Goal: Task Accomplishment & Management: Complete application form

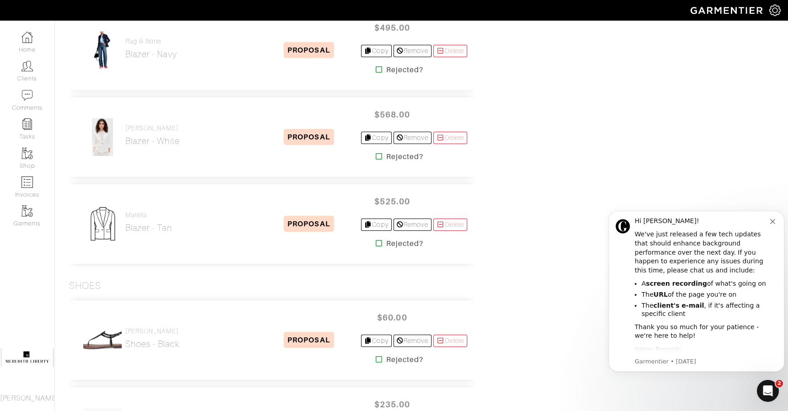
scroll to position [1726, 0]
click at [776, 222] on button "Dismiss notification" at bounding box center [773, 220] width 7 height 7
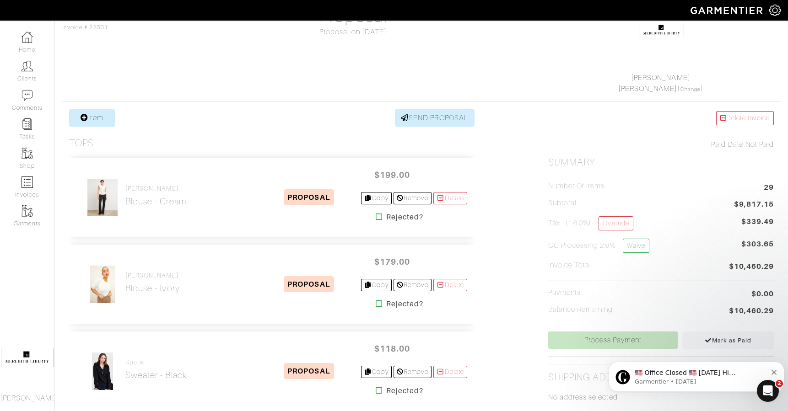
scroll to position [0, 0]
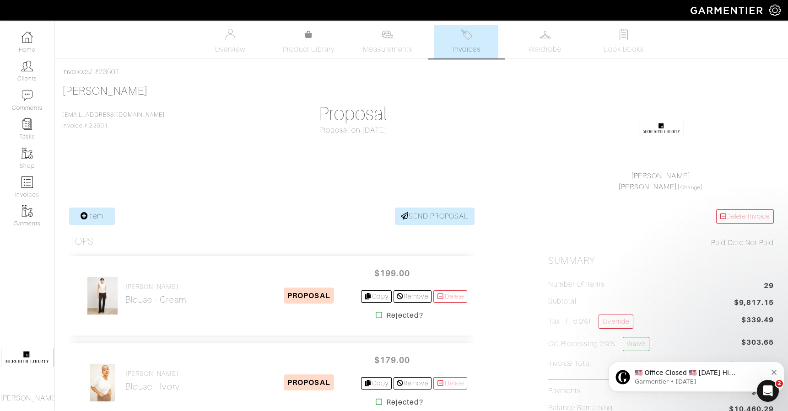
click at [24, 77] on link "Clients" at bounding box center [27, 71] width 54 height 29
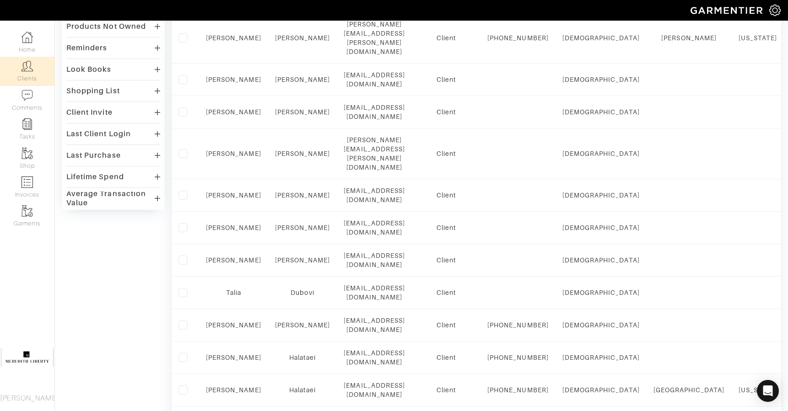
scroll to position [229, 0]
click at [235, 257] on link "Emily" at bounding box center [233, 260] width 55 height 7
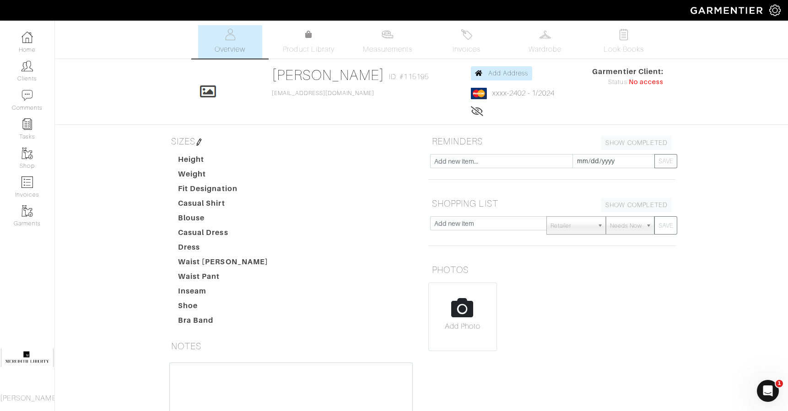
click at [463, 32] on img at bounding box center [466, 34] width 11 height 11
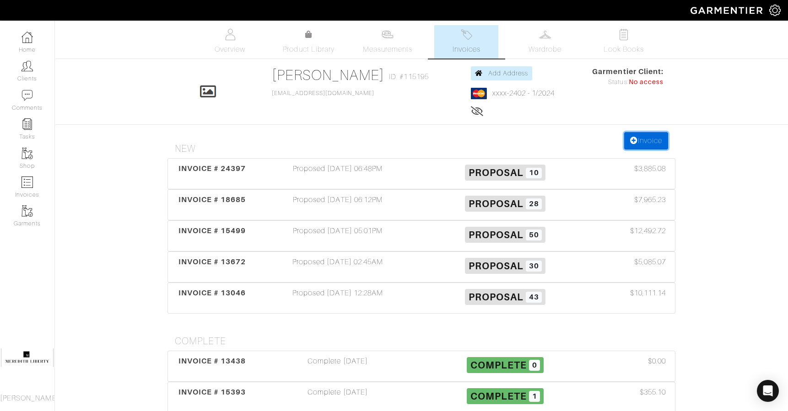
click at [654, 147] on link "Invoice" at bounding box center [646, 140] width 44 height 17
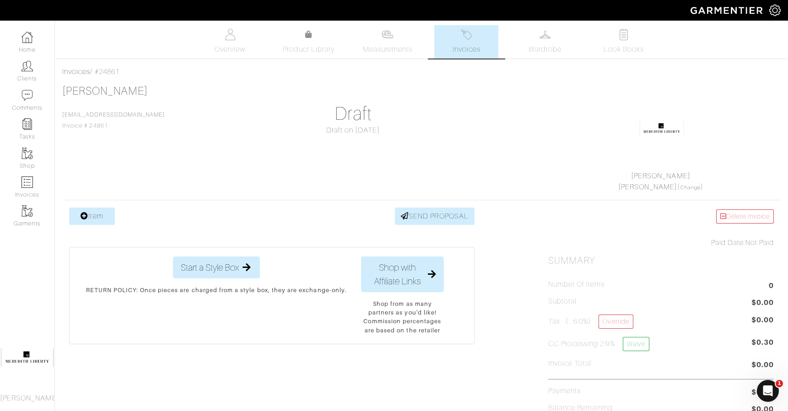
click at [108, 186] on div "Emily Da Silva ebacque@gmail.com Invoice # 24861 Draft Draft on 10/12/25 MEREDI…" at bounding box center [421, 139] width 719 height 108
click at [99, 210] on link "Item" at bounding box center [92, 216] width 46 height 17
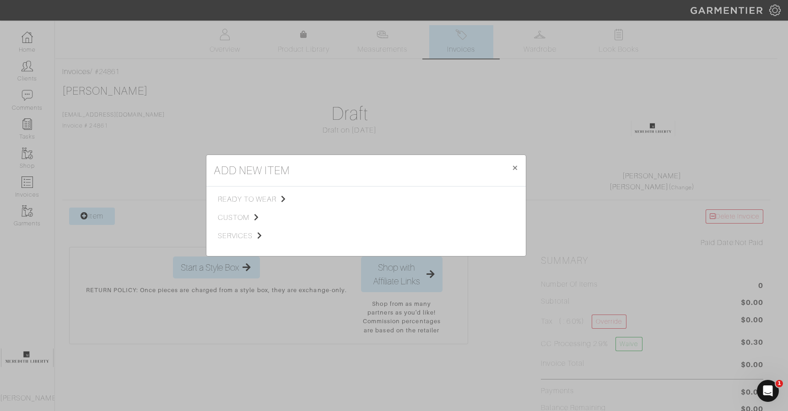
click at [244, 199] on span "ready to wear" at bounding box center [264, 199] width 92 height 11
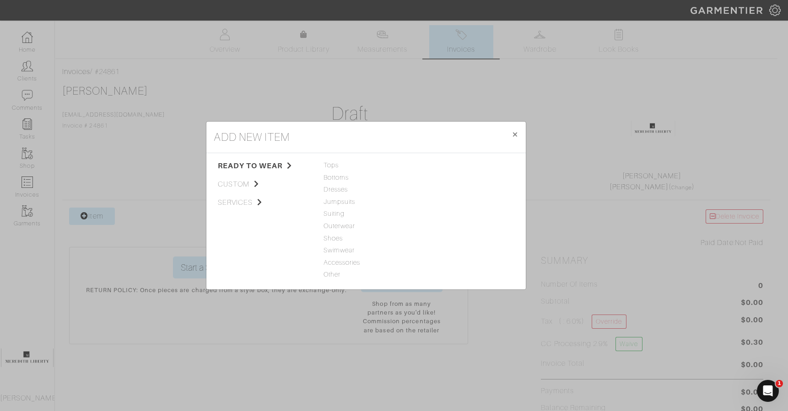
click at [337, 259] on span "Accessories" at bounding box center [366, 263] width 85 height 10
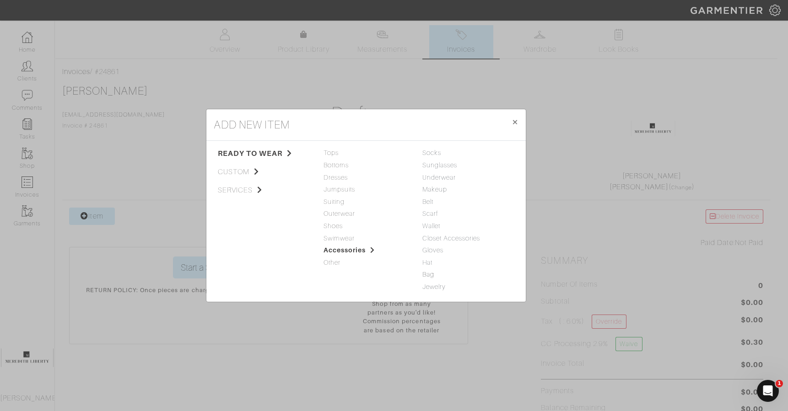
click at [428, 275] on link "Bag" at bounding box center [428, 274] width 12 height 7
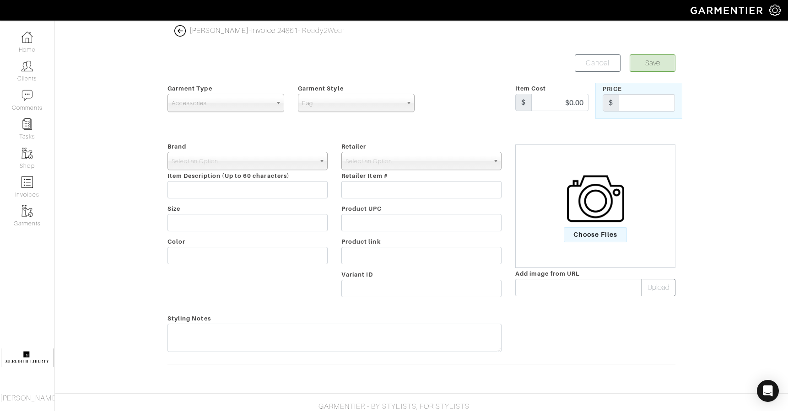
click at [295, 161] on span "Select an Option" at bounding box center [244, 161] width 144 height 18
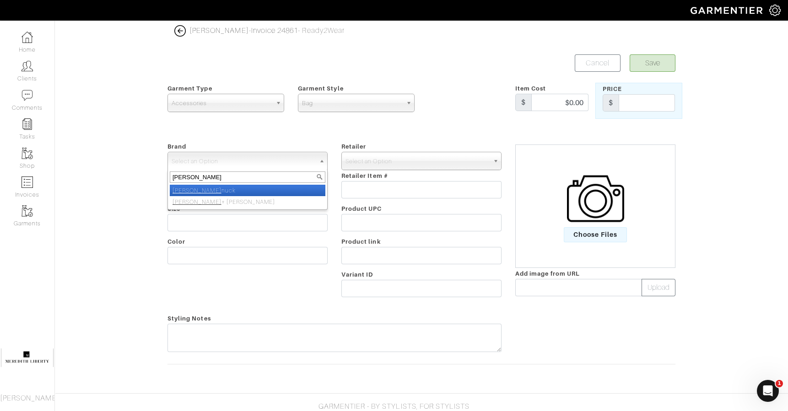
type input "tucker"
click at [296, 185] on li "Tucker nuck" at bounding box center [248, 190] width 156 height 11
select select "Tuckernuck"
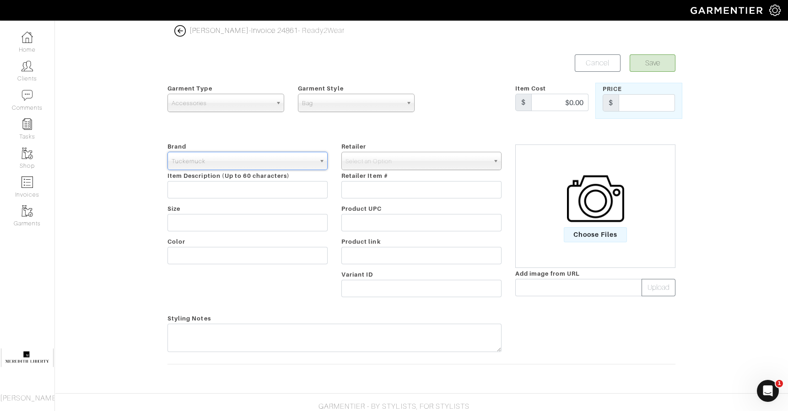
click at [374, 165] on span "Select an Option" at bounding box center [418, 161] width 144 height 18
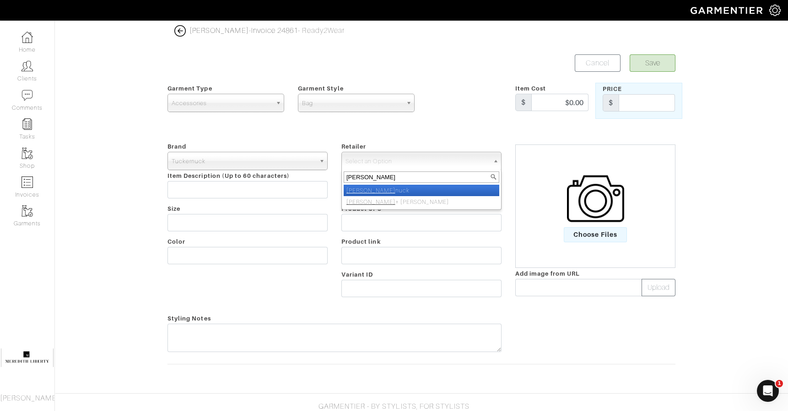
type input "tucker"
click at [379, 188] on li "Tucker nuck" at bounding box center [422, 190] width 156 height 11
select select "5258"
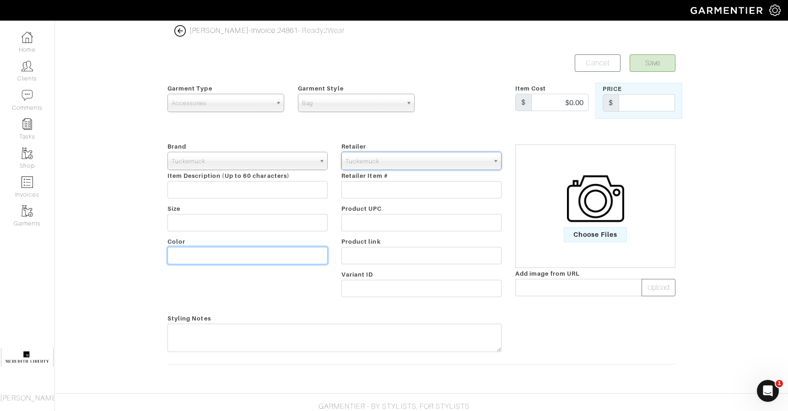
click at [275, 258] on input "text" at bounding box center [248, 255] width 160 height 17
type input "black"
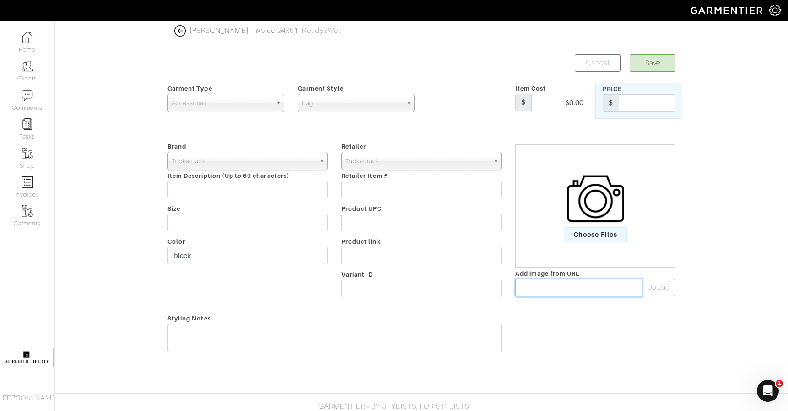
click at [555, 286] on input "text" at bounding box center [578, 287] width 127 height 17
paste input "https://tnuck.com/cdn/shop/products/4lSh3FI5upAs6e45kLxYUo44dgaS7E0b-1.jpg?v=17…"
type input "https://tnuck.com/cdn/shop/products/4lSh3FI5upAs6e45kLxYUo44dgaS7E0b-1.jpg?v=17…"
click at [677, 295] on div "Choose Files Add image from URL https://tnuck.com/cdn/shop/products/4lSh3FI5upA…" at bounding box center [596, 221] width 174 height 161
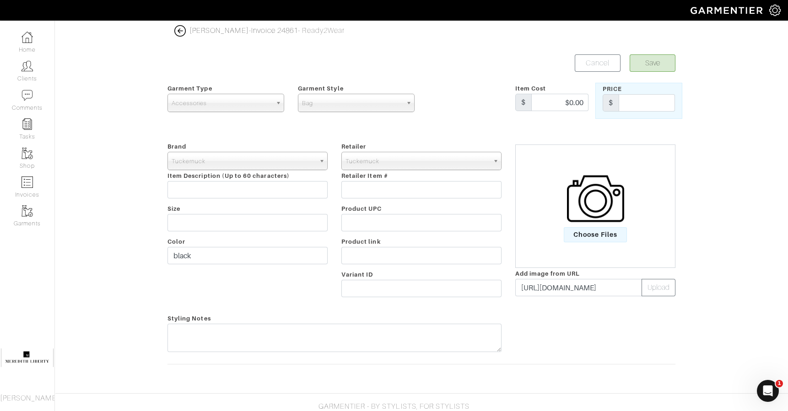
scroll to position [0, 0]
click at [672, 293] on button "Upload" at bounding box center [659, 287] width 34 height 17
click at [643, 105] on input "text" at bounding box center [647, 102] width 56 height 17
type input "98"
click at [642, 69] on button "Save" at bounding box center [653, 62] width 46 height 17
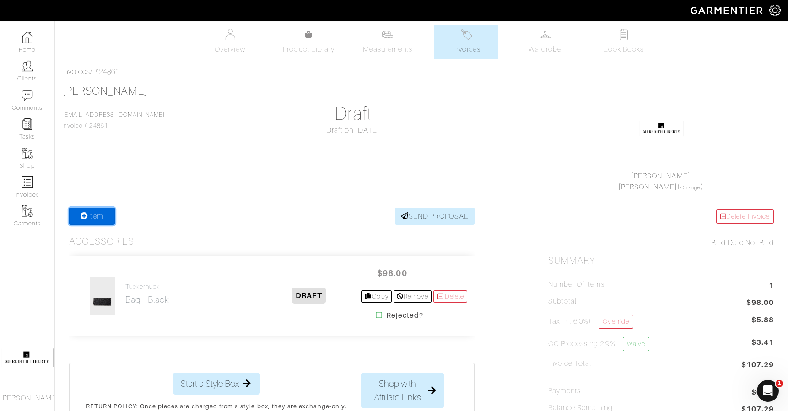
click at [90, 217] on link "Item" at bounding box center [92, 216] width 46 height 17
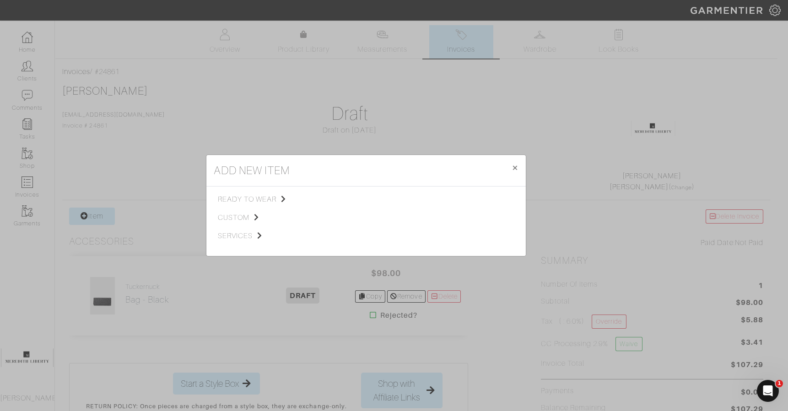
click at [230, 196] on span "ready to wear" at bounding box center [264, 199] width 92 height 11
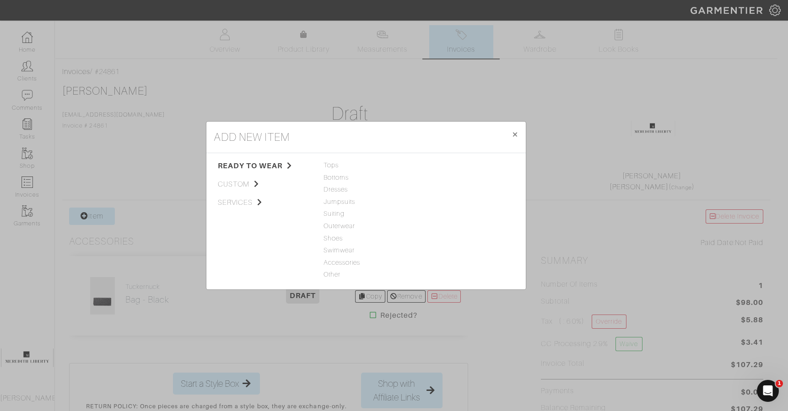
click at [337, 264] on span "Accessories" at bounding box center [366, 263] width 85 height 10
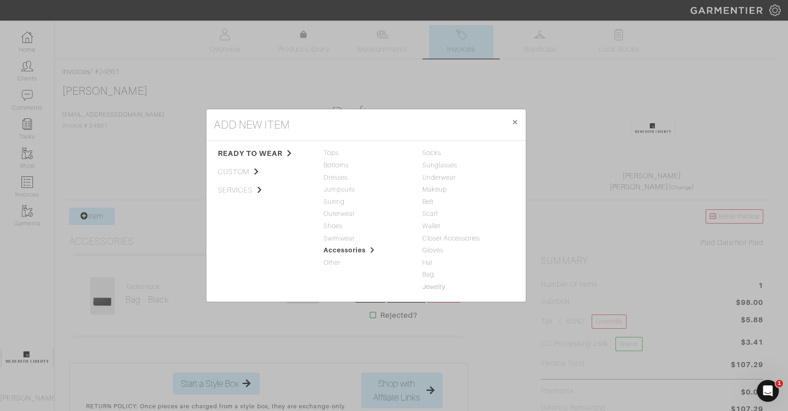
click at [431, 288] on link "Jewelry" at bounding box center [433, 286] width 23 height 7
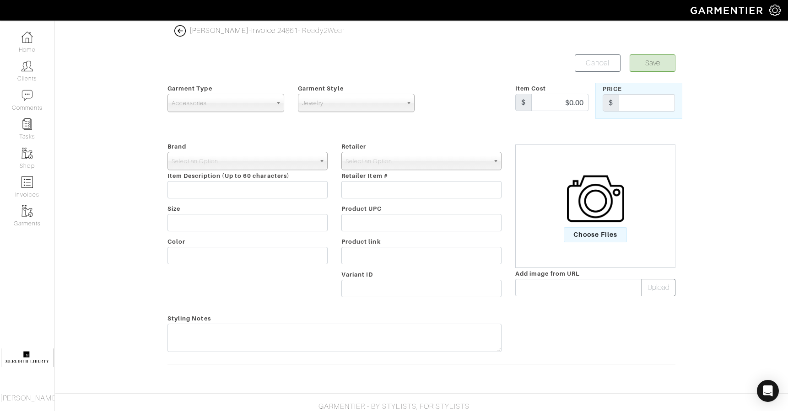
click at [304, 165] on span "Select an Option" at bounding box center [244, 161] width 144 height 18
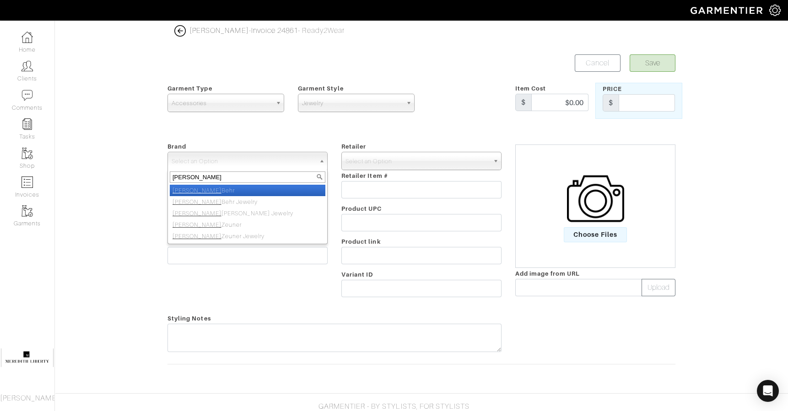
type input "jennifer"
click at [303, 185] on li "Jennifer Behr" at bounding box center [248, 190] width 156 height 11
select select "[PERSON_NAME]"
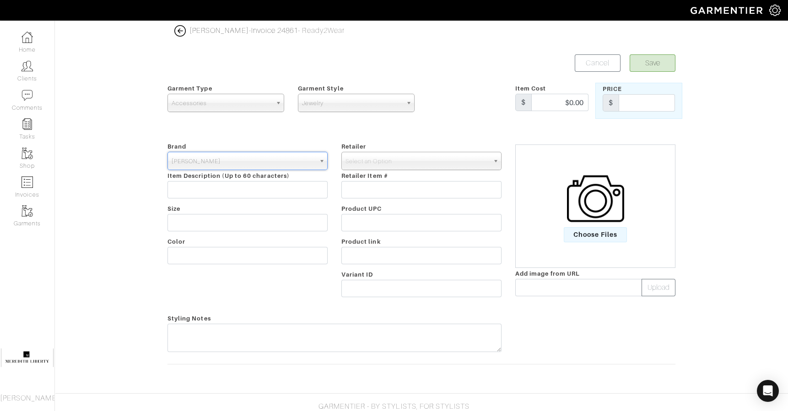
click at [379, 160] on span "Select an Option" at bounding box center [418, 161] width 144 height 18
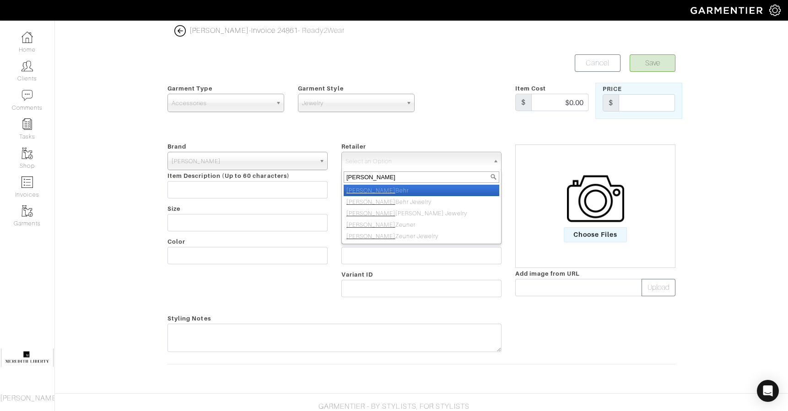
type input "jennifer"
click at [389, 190] on li "Jennifer Behr" at bounding box center [422, 190] width 156 height 11
select select "2064"
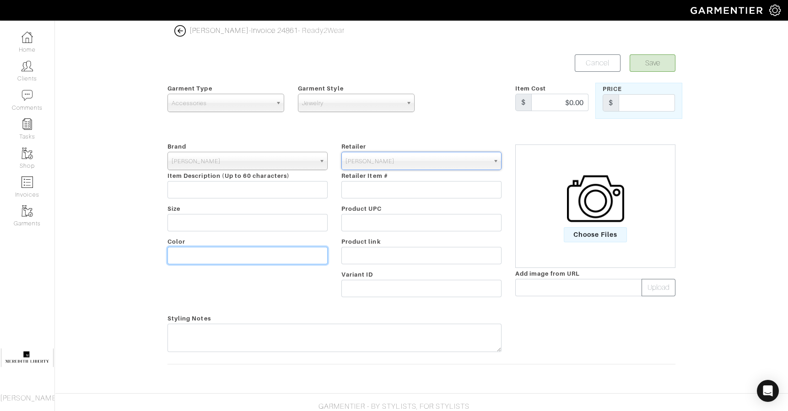
click at [277, 257] on input "text" at bounding box center [248, 255] width 160 height 17
type input "silver"
click at [403, 157] on span "[PERSON_NAME]" at bounding box center [418, 161] width 144 height 18
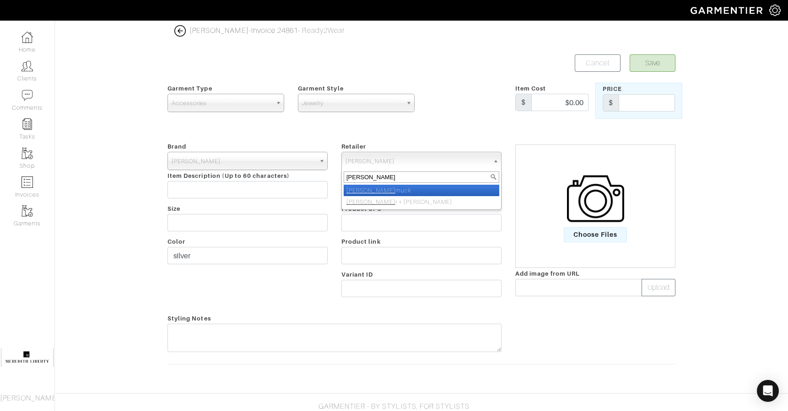
type input "tucke"
click at [402, 187] on li "Tucke rnuck" at bounding box center [422, 190] width 156 height 11
select select "5258"
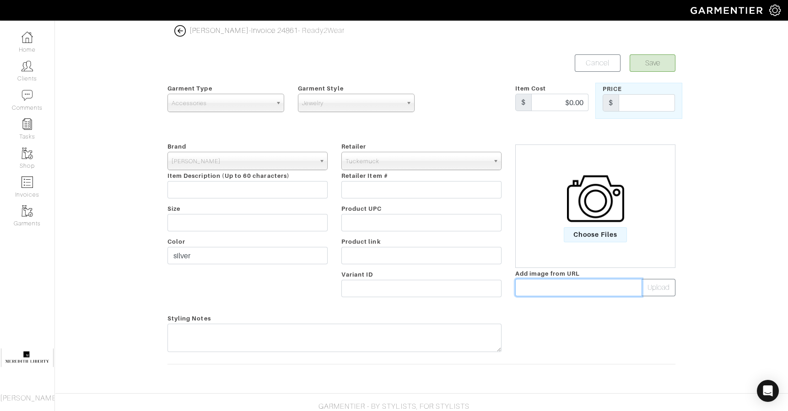
click at [570, 290] on input "text" at bounding box center [578, 287] width 127 height 17
paste input "https://www.jenniferbehr.com/cdn/shop/files/76RA59-crystal-pearl-web-3.webp?v=1…"
type input "https://www.jenniferbehr.com/cdn/shop/files/76RA59-crystal-pearl-web-3.webp?v=1…"
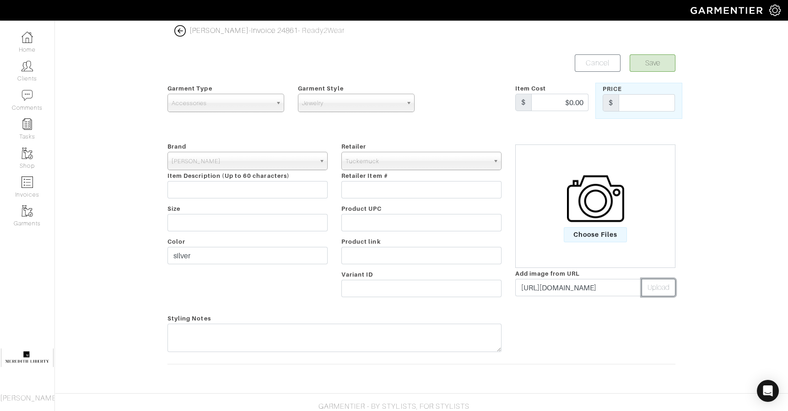
click at [656, 288] on button "Upload" at bounding box center [659, 287] width 34 height 17
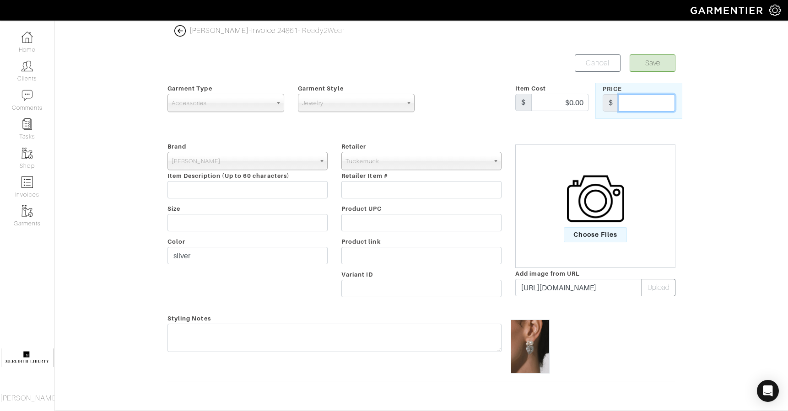
click at [633, 111] on input "text" at bounding box center [647, 102] width 56 height 17
type input "278"
click at [661, 65] on button "Save" at bounding box center [653, 62] width 46 height 17
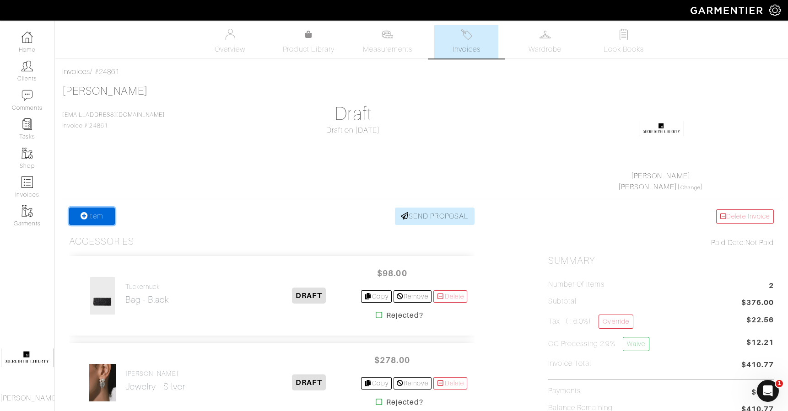
click at [108, 215] on link "Item" at bounding box center [92, 216] width 46 height 17
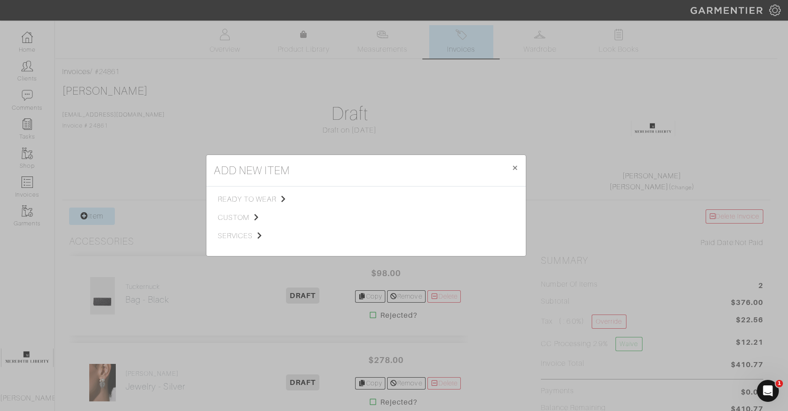
click at [278, 197] on span "ready to wear" at bounding box center [264, 199] width 92 height 11
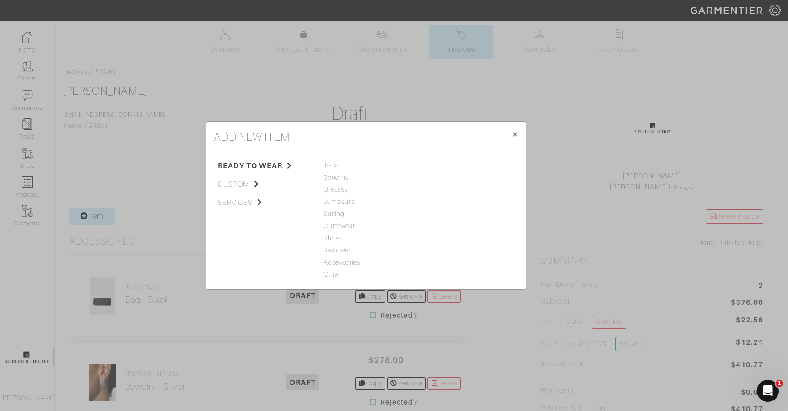
click at [338, 240] on span "Shoes" at bounding box center [366, 239] width 85 height 10
click at [428, 168] on link "Shoes" at bounding box center [431, 165] width 19 height 7
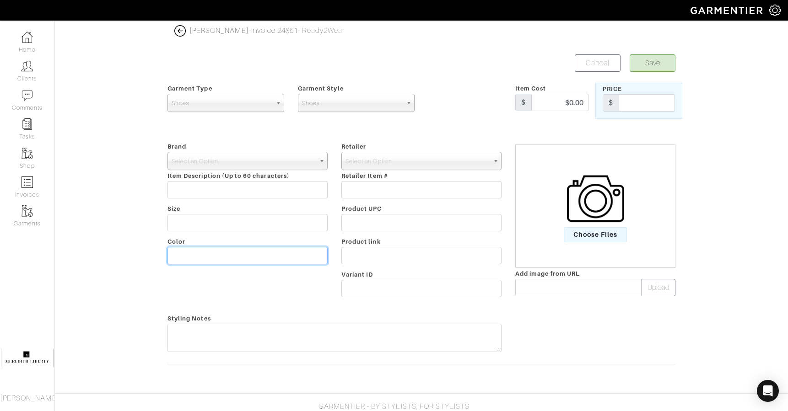
click at [260, 255] on input "text" at bounding box center [248, 255] width 160 height 17
type input "metallic"
click at [237, 161] on span "Select an Option" at bounding box center [244, 161] width 144 height 18
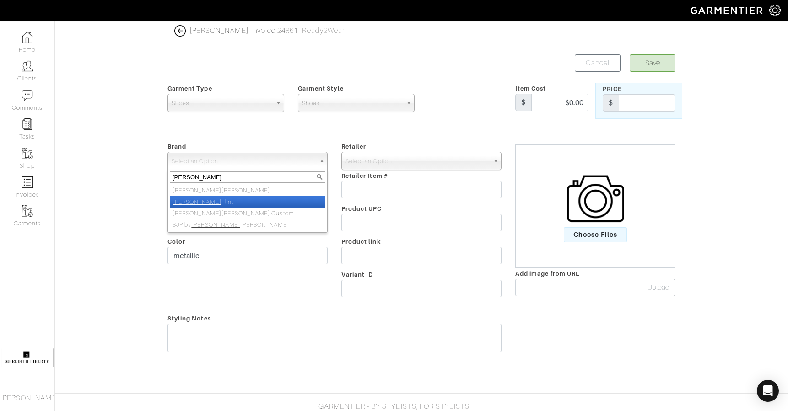
type input "sarah"
click at [234, 200] on li "Sarah Flint" at bounding box center [248, 201] width 156 height 11
select select "[PERSON_NAME]"
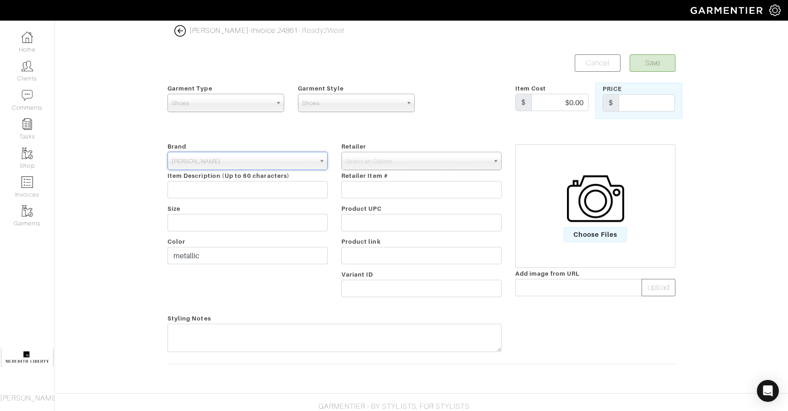
click at [360, 156] on span "Select an Option" at bounding box center [418, 161] width 144 height 18
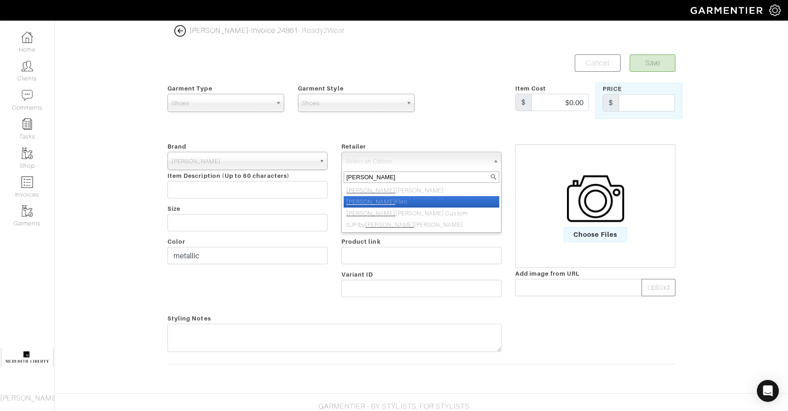
type input "sarah"
click at [363, 201] on li "Sarah Flint" at bounding box center [422, 201] width 156 height 11
select select "5078"
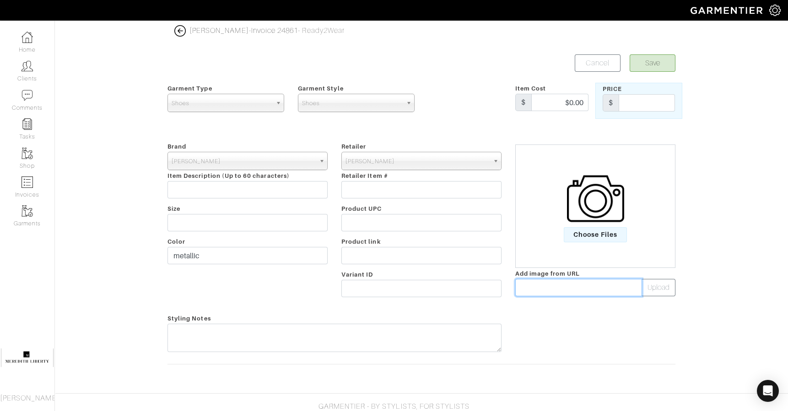
click at [547, 291] on input "text" at bounding box center [578, 287] width 127 height 17
paste input "https://encrypted-tbn2.gstatic.com/shopping?q=tbn:ANd9GcSu5rnU-Il4n5LlBskDd79Zl…"
type input "https://encrypted-tbn2.gstatic.com/shopping?q=tbn:ANd9GcSu5rnU-Il4n5LlBskDd79Zl…"
click at [654, 295] on button "Upload" at bounding box center [659, 287] width 34 height 17
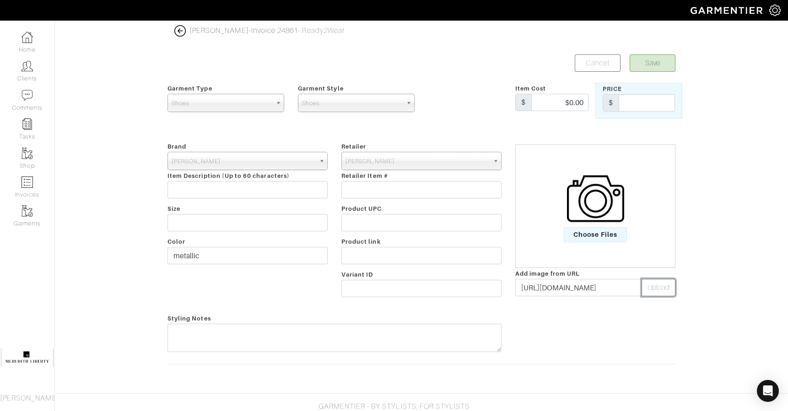
scroll to position [0, 0]
click at [643, 104] on input "text" at bounding box center [647, 102] width 56 height 17
type input "450"
click at [658, 62] on button "Save" at bounding box center [653, 62] width 46 height 17
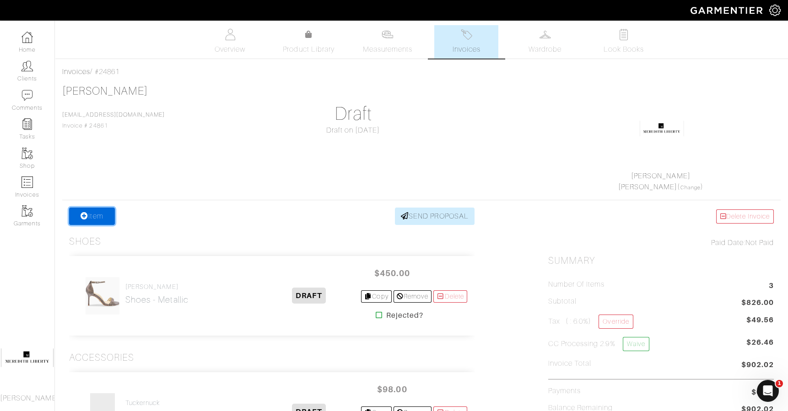
click at [89, 222] on link "Item" at bounding box center [92, 216] width 46 height 17
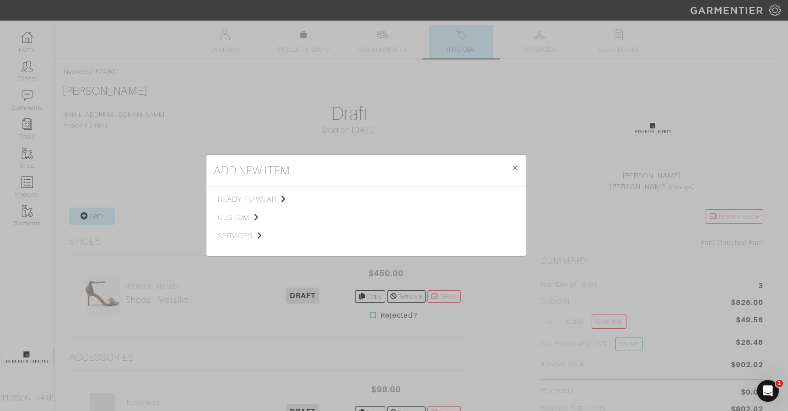
click at [256, 196] on span "ready to wear" at bounding box center [264, 199] width 92 height 11
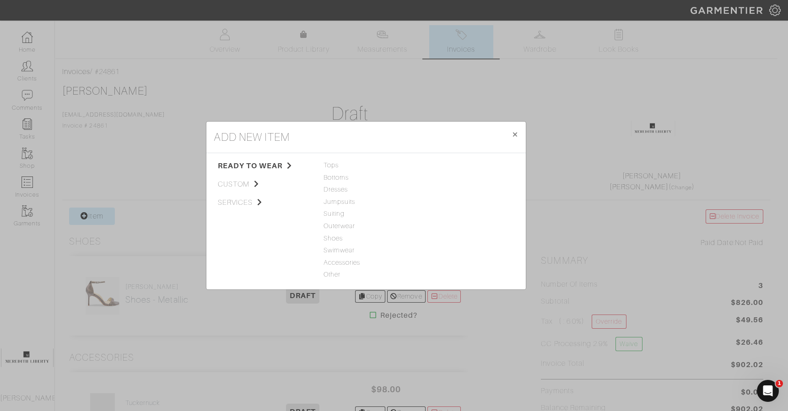
click at [357, 260] on span "Accessories" at bounding box center [366, 263] width 85 height 10
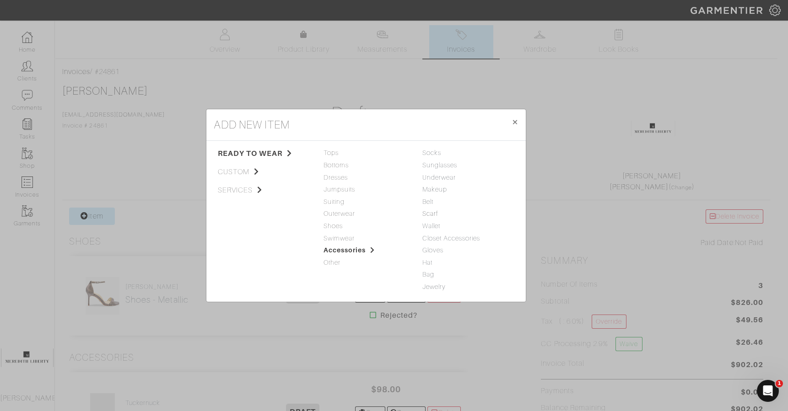
click at [432, 214] on link "Scarf" at bounding box center [430, 213] width 16 height 7
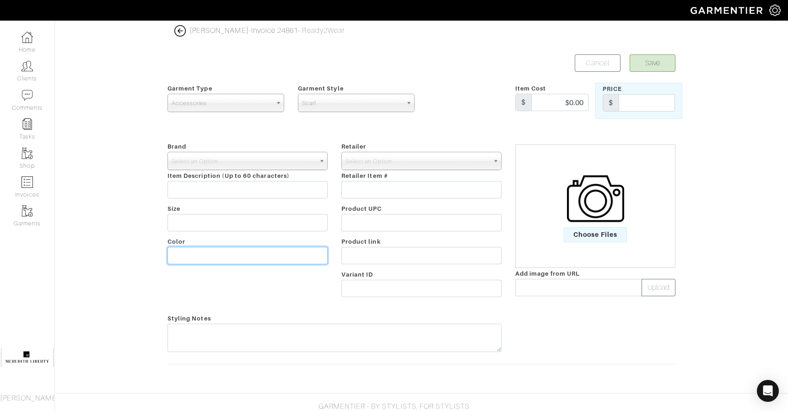
click at [306, 253] on input "text" at bounding box center [248, 255] width 160 height 17
type input "black"
click at [246, 163] on span "Select an Option" at bounding box center [244, 161] width 144 height 18
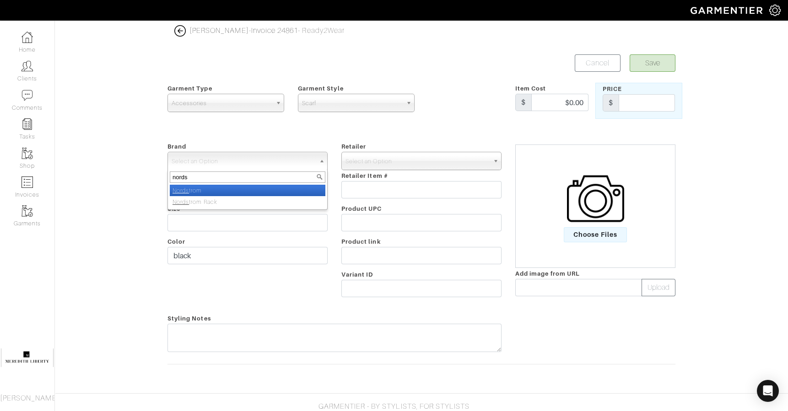
type input "nords"
click at [243, 190] on li "Nords trom" at bounding box center [248, 190] width 156 height 11
select select "Nordstrom"
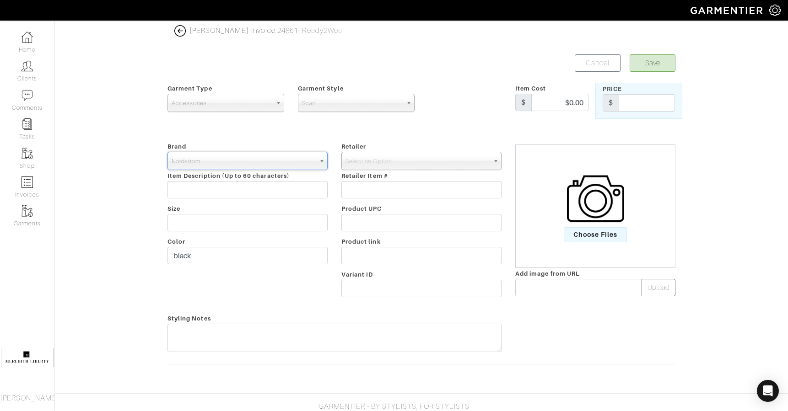
click at [435, 152] on span "Select an Option" at bounding box center [418, 161] width 144 height 18
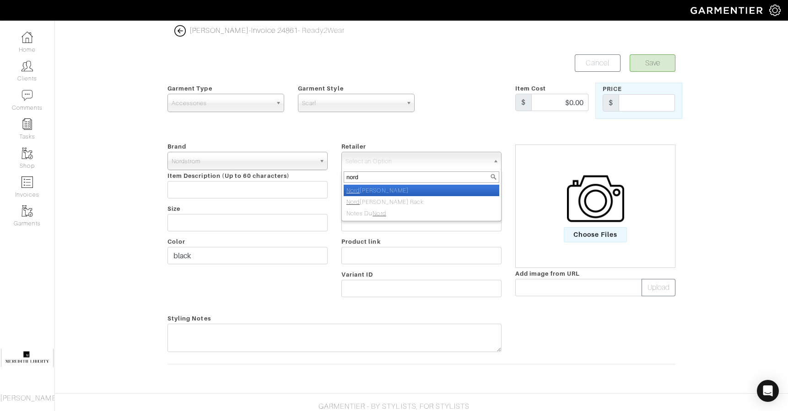
type input "nord"
click at [437, 187] on li "[PERSON_NAME]" at bounding box center [422, 190] width 156 height 11
select select "5094"
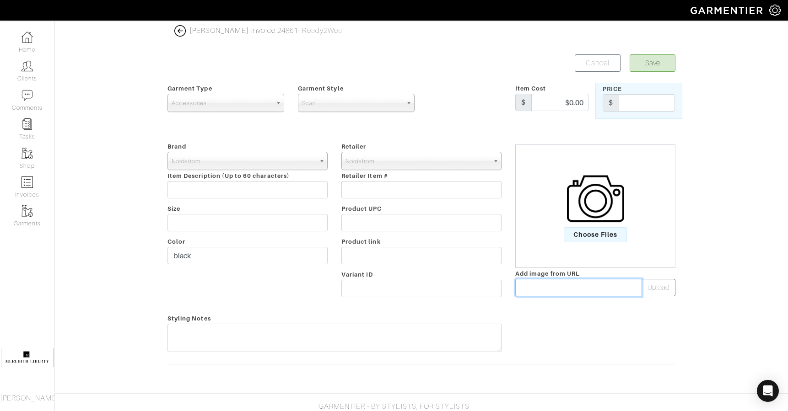
click at [529, 288] on input "text" at bounding box center [578, 287] width 127 height 17
paste input "https://encrypted-tbn0.gstatic.com/shopping?q=tbn:ANd9GcQd18f1YHBVLSUL1JLPpORiZ…"
type input "https://encrypted-tbn0.gstatic.com/shopping?q=tbn:ANd9GcQd18f1YHBVLSUL1JLPpORiZ…"
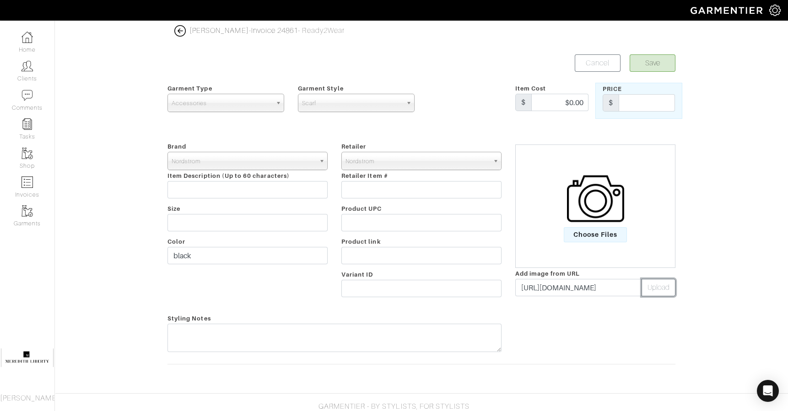
click at [671, 292] on button "Upload" at bounding box center [659, 287] width 34 height 17
click at [647, 98] on input "text" at bounding box center [647, 102] width 56 height 17
type input "99"
click at [656, 63] on button "Save" at bounding box center [653, 62] width 46 height 17
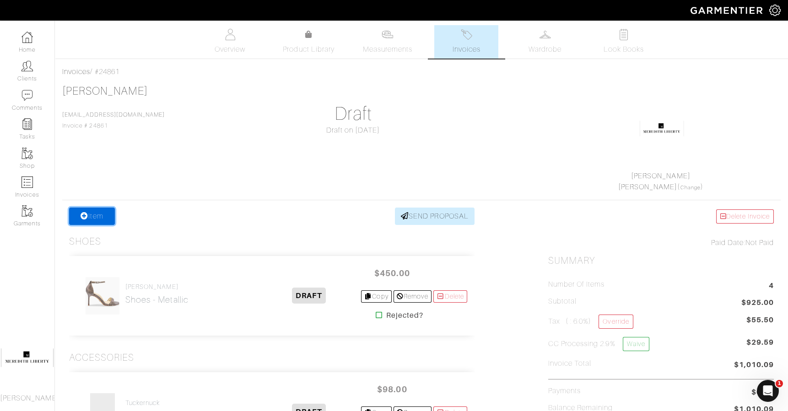
click at [88, 221] on link "Item" at bounding box center [92, 216] width 46 height 17
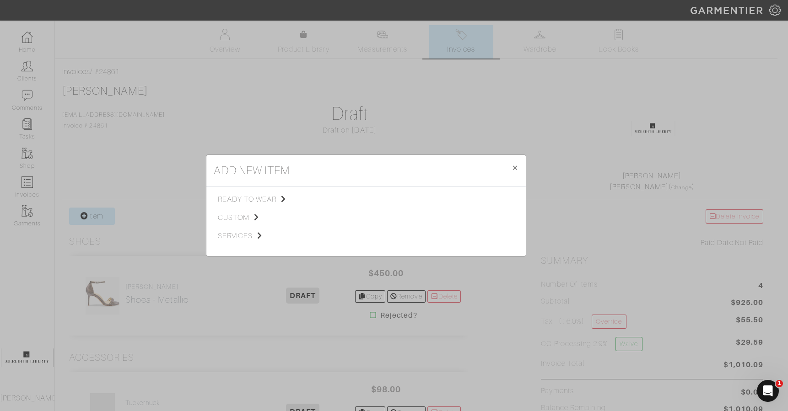
click at [234, 203] on span "ready to wear" at bounding box center [264, 199] width 92 height 11
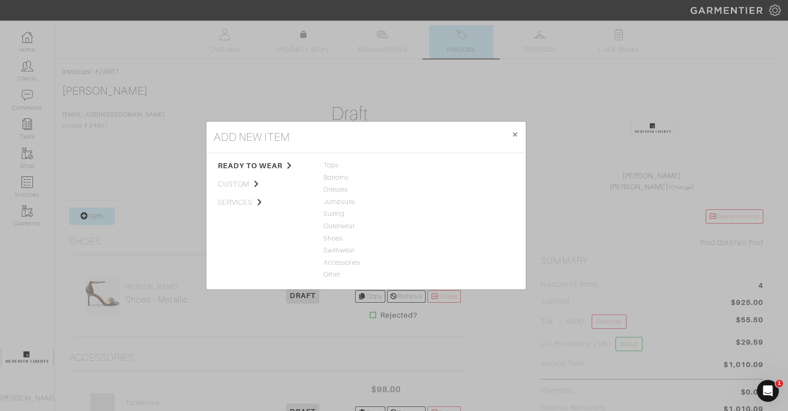
click at [336, 188] on span "Dresses" at bounding box center [366, 190] width 85 height 10
click at [428, 166] on link "Dress" at bounding box center [430, 165] width 17 height 7
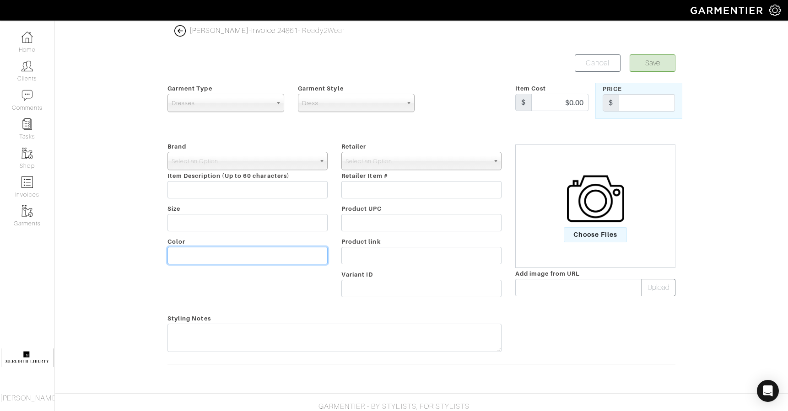
click at [206, 258] on input "text" at bounding box center [248, 255] width 160 height 17
type input "green"
click at [191, 169] on div "Select an Option" at bounding box center [248, 161] width 160 height 18
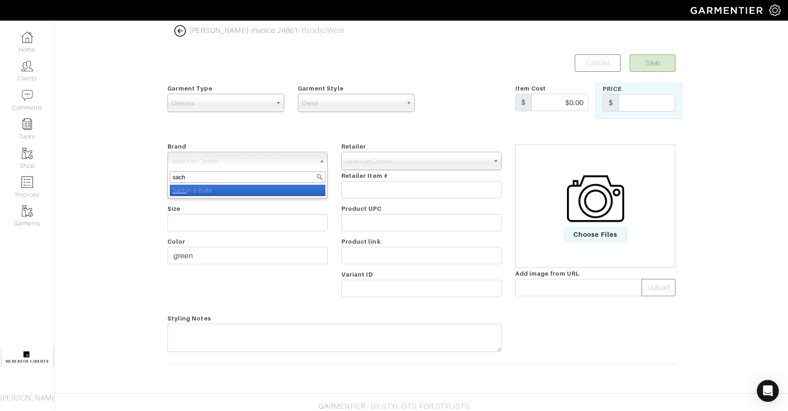
type input "sach"
click at [197, 192] on li "Sach in & Babi" at bounding box center [248, 190] width 156 height 11
select select "Sachin & Babi"
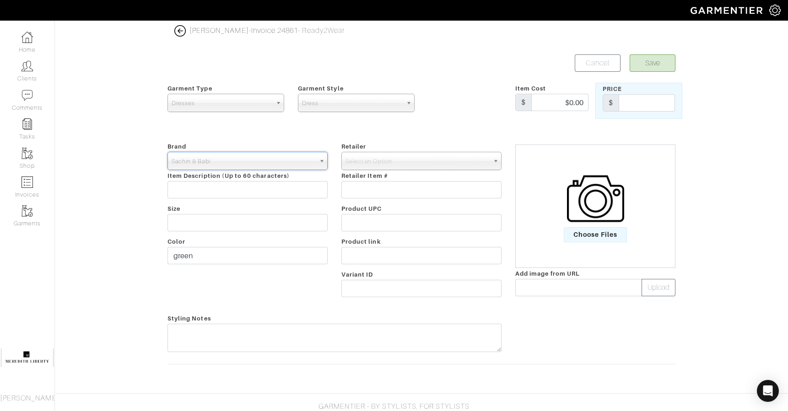
click at [399, 160] on span "Select an Option" at bounding box center [418, 161] width 144 height 18
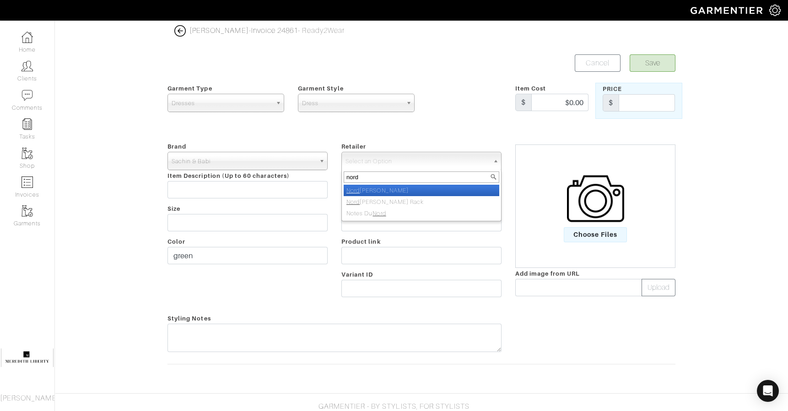
type input "nord"
click at [400, 189] on li "[PERSON_NAME]" at bounding box center [422, 190] width 156 height 11
select select "5094"
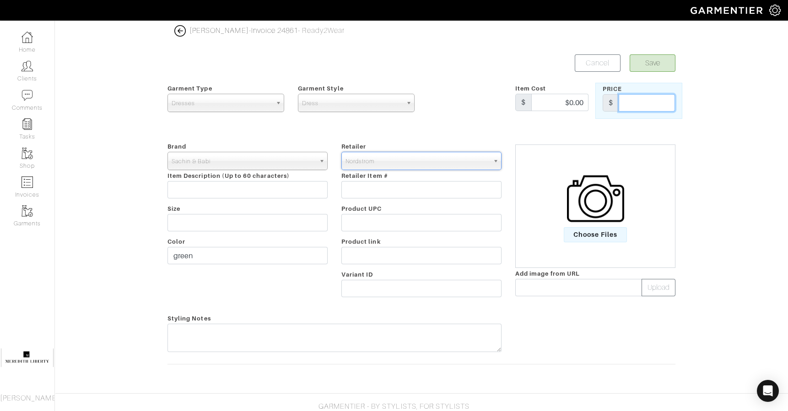
click at [644, 111] on input "text" at bounding box center [647, 102] width 56 height 17
type input "695"
click at [539, 289] on input "text" at bounding box center [578, 287] width 127 height 17
paste input "data:image/webp;base64,UklGRhgiAABXRUJQVlA4IAwiAAAQ6ACdASqfASACPj0ci0QiIyWiJzZ6…"
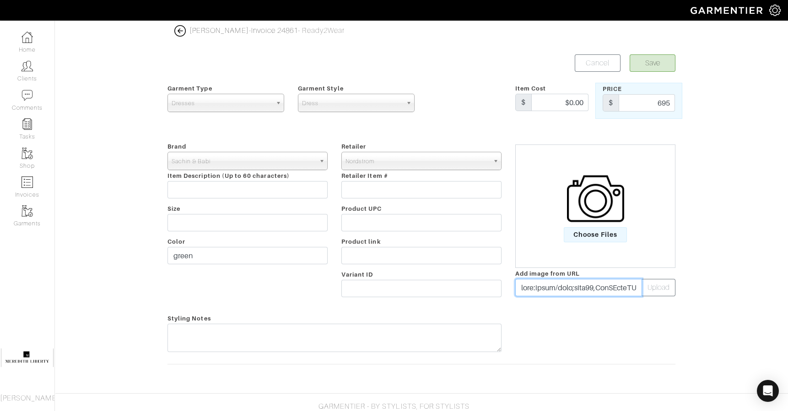
scroll to position [0, 48718]
type input "data:image/webp;base64,UklGRhgiAABXRUJQVlA4IAwiAAAQ6ACdASqfASACPj0ci0QiIyWiJzZ6…"
click at [665, 283] on button "Upload" at bounding box center [659, 287] width 34 height 17
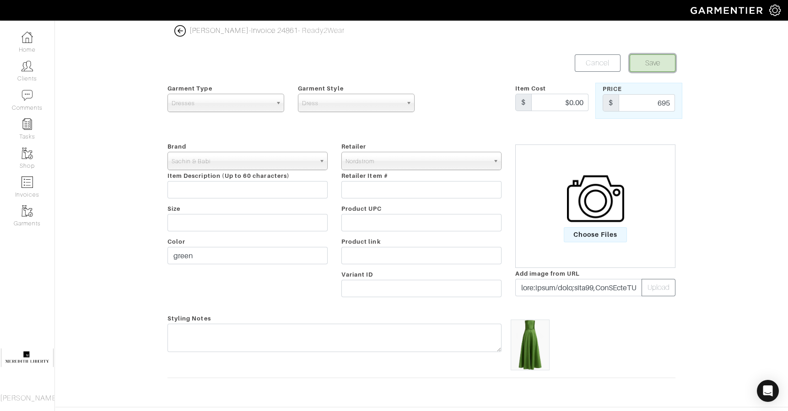
click at [653, 67] on button "Save" at bounding box center [653, 62] width 46 height 17
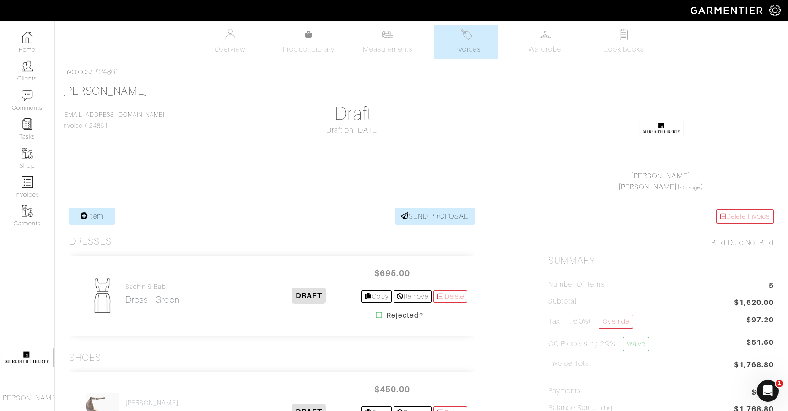
click at [152, 295] on h2 "Dress - green" at bounding box center [152, 300] width 54 height 11
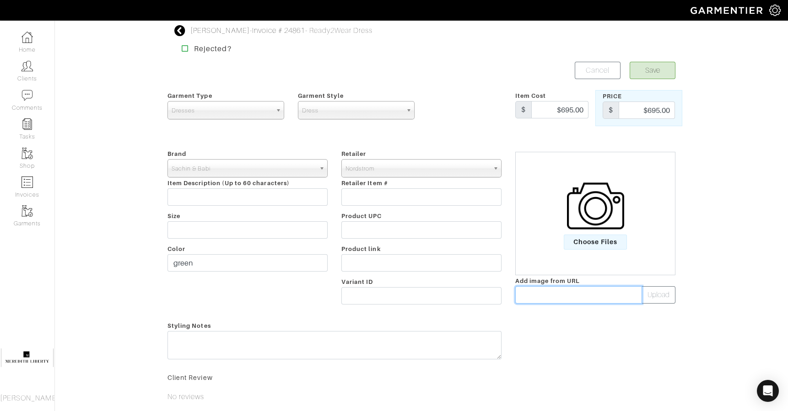
click at [590, 295] on input "text" at bounding box center [578, 295] width 127 height 17
paste input "https://www.sachinandbabi.com/cdn/shop/files/shay_ab562194-4758-4226-9a20-c1431…"
type input "https://www.sachinandbabi.com/cdn/shop/files/shay_ab562194-4758-4226-9a20-c1431…"
click at [658, 301] on button "Upload" at bounding box center [659, 295] width 34 height 17
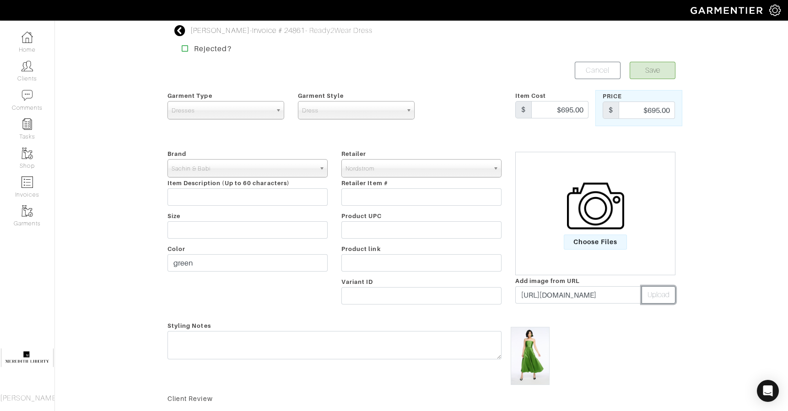
scroll to position [0, 0]
click at [662, 68] on button "Save" at bounding box center [653, 70] width 46 height 17
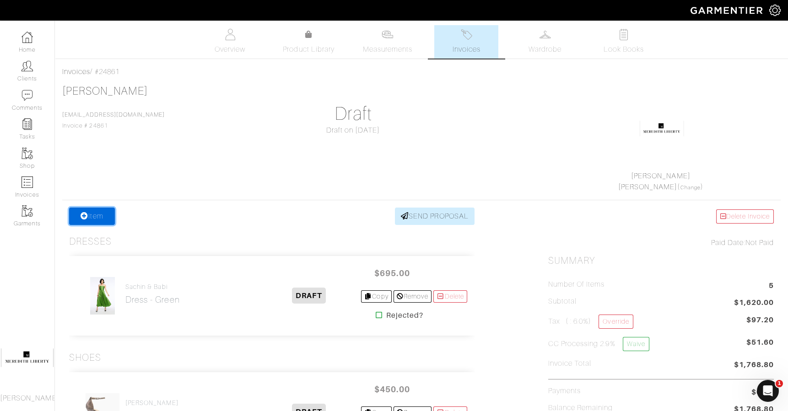
click at [97, 217] on link "Item" at bounding box center [92, 216] width 46 height 17
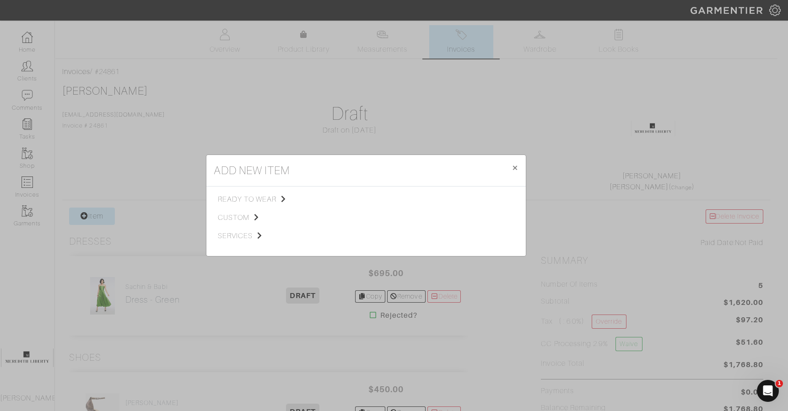
click at [240, 198] on span "ready to wear" at bounding box center [264, 199] width 92 height 11
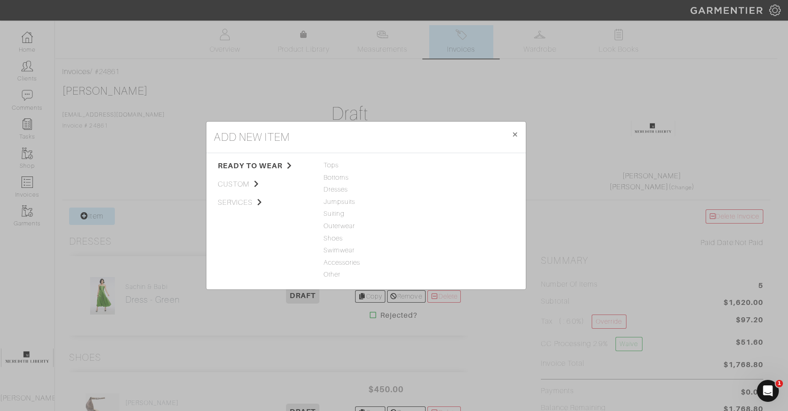
click at [333, 189] on span "Dresses" at bounding box center [366, 190] width 85 height 10
click at [427, 168] on link "Dress" at bounding box center [430, 165] width 17 height 7
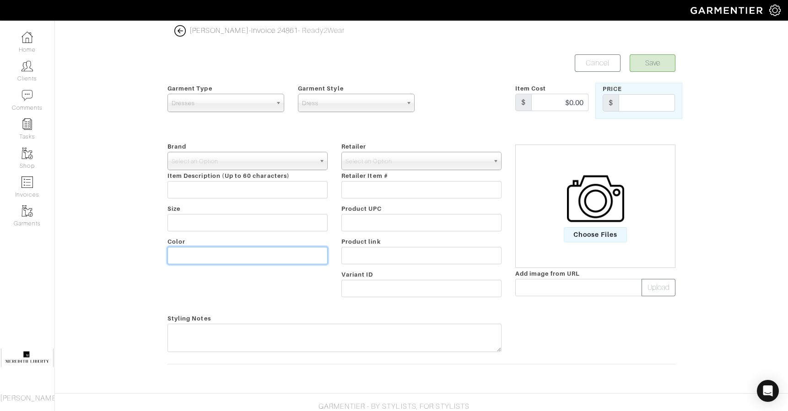
click at [250, 251] on input "text" at bounding box center [248, 255] width 160 height 17
type input "multi"
click at [228, 160] on span "Select an Option" at bounding box center [244, 161] width 144 height 18
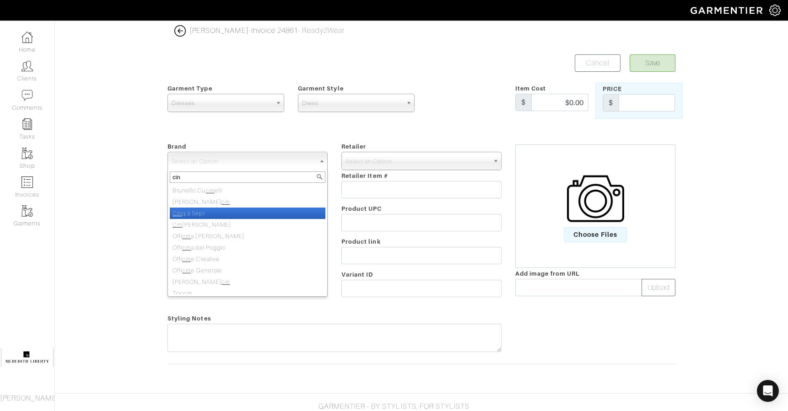
type input "cin"
click at [209, 210] on li "Cin q à Sept" at bounding box center [248, 213] width 156 height 11
select select "Cinq à Sept"
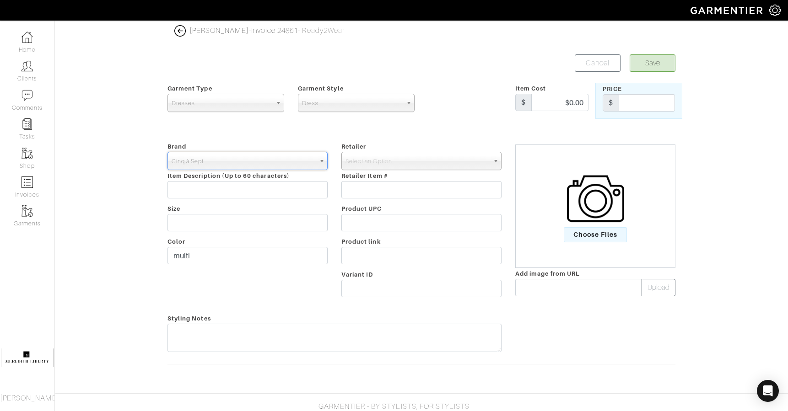
click at [361, 160] on span "Select an Option" at bounding box center [418, 161] width 144 height 18
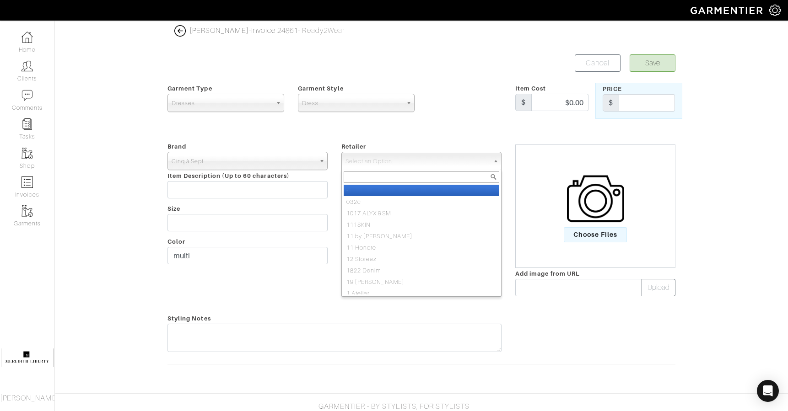
click at [361, 160] on span "Select an Option" at bounding box center [418, 161] width 144 height 18
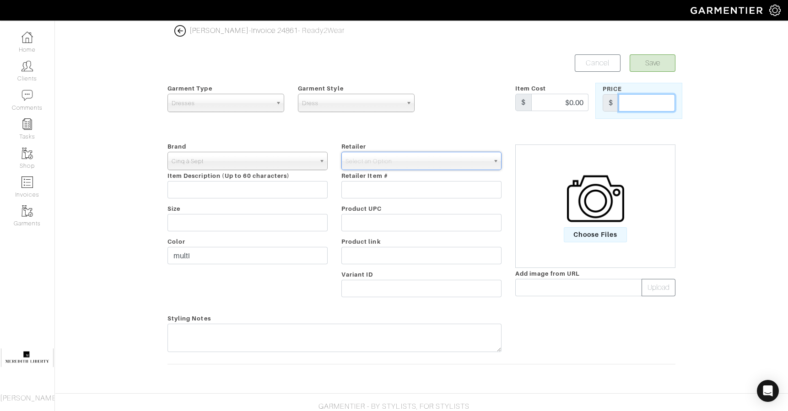
click at [638, 101] on input "text" at bounding box center [647, 102] width 56 height 17
type input "645"
click at [606, 282] on input "text" at bounding box center [578, 287] width 127 height 17
paste input "https://encrypted-tbn2.gstatic.com/shopping?q=tbn:ANd9GcSYKTIN8L_04WFwgDelxNhm-…"
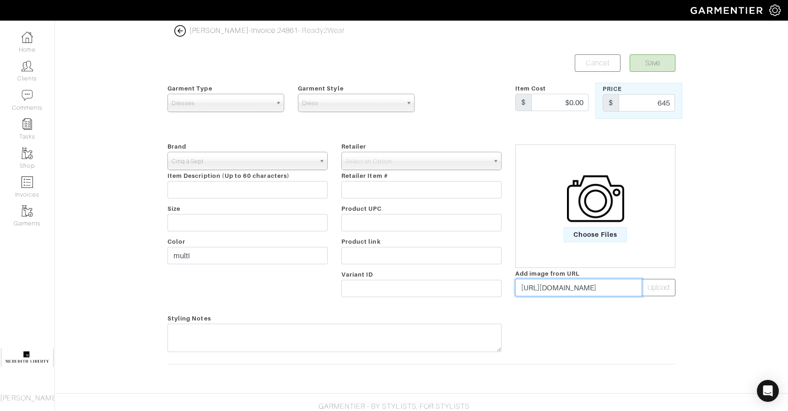
scroll to position [0, 721]
type input "https://encrypted-tbn2.gstatic.com/shopping?q=tbn:ANd9GcSYKTIN8L_04WFwgDelxNhm-…"
click at [650, 288] on button "Upload" at bounding box center [659, 287] width 34 height 17
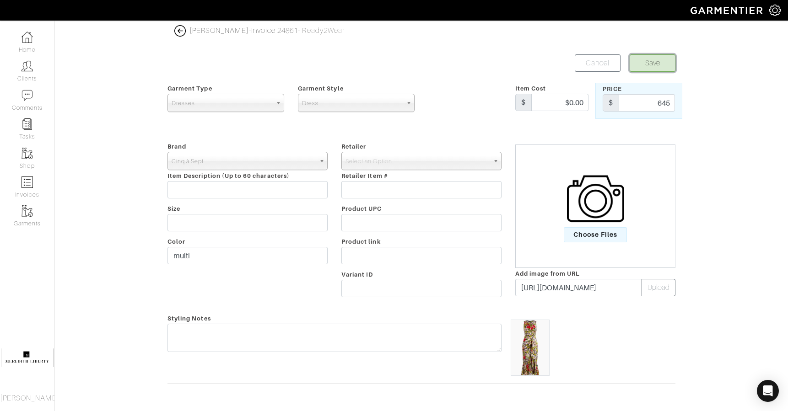
click at [643, 68] on button "Save" at bounding box center [653, 62] width 46 height 17
click at [473, 167] on span "Select an Option" at bounding box center [418, 161] width 144 height 18
type input "neim"
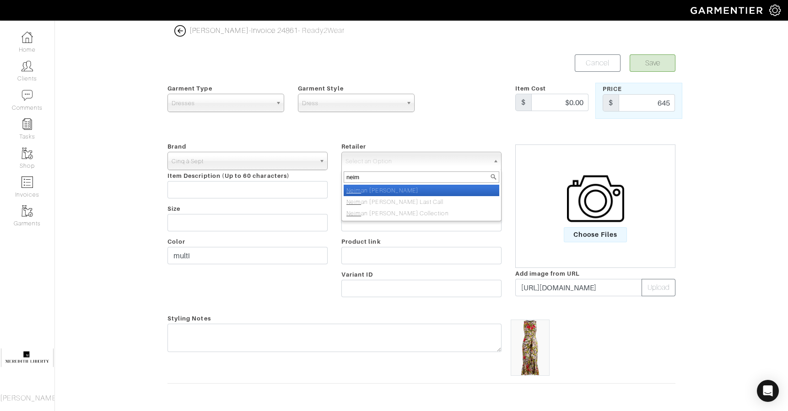
select select "3"
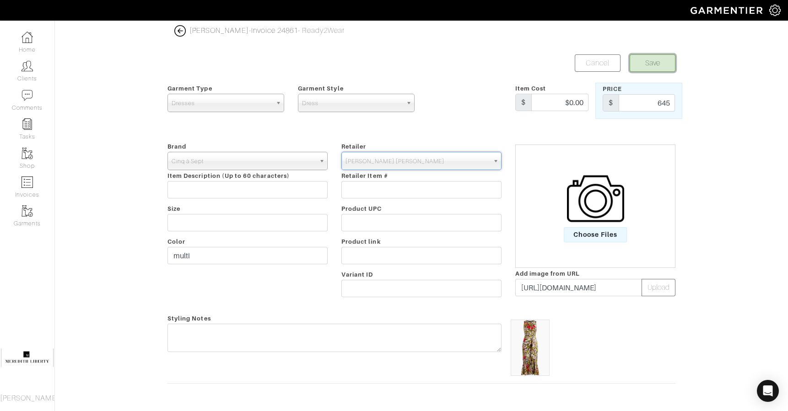
click at [655, 61] on button "Save" at bounding box center [653, 62] width 46 height 17
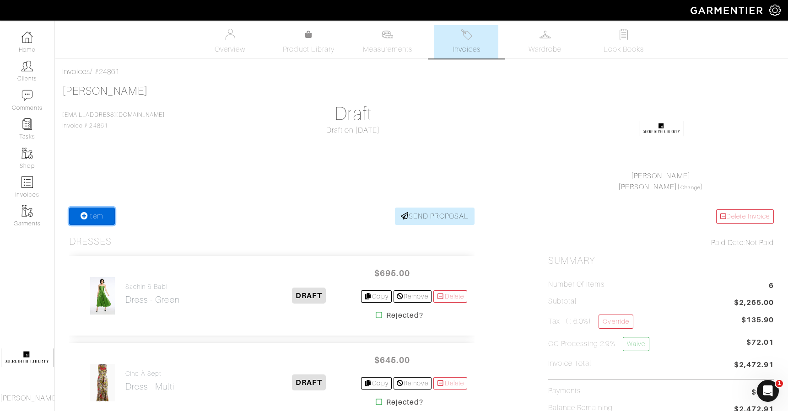
click at [97, 214] on link "Item" at bounding box center [92, 216] width 46 height 17
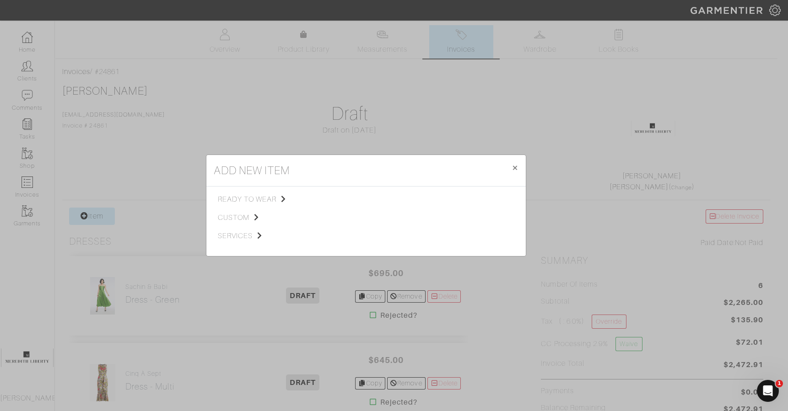
click at [242, 194] on span "ready to wear" at bounding box center [264, 199] width 92 height 11
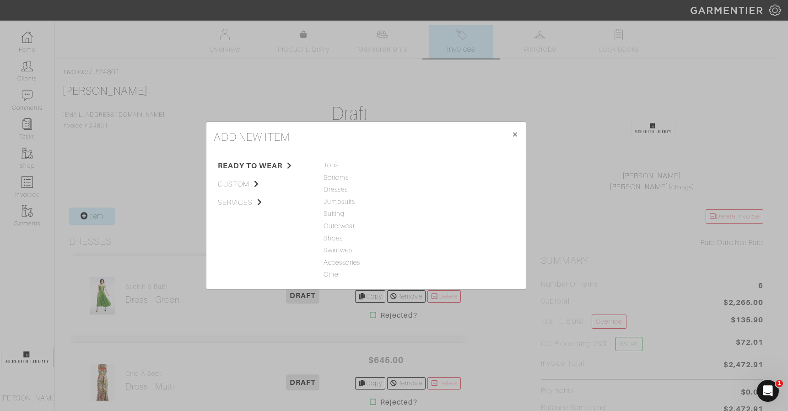
click at [338, 261] on span "Accessories" at bounding box center [366, 263] width 85 height 10
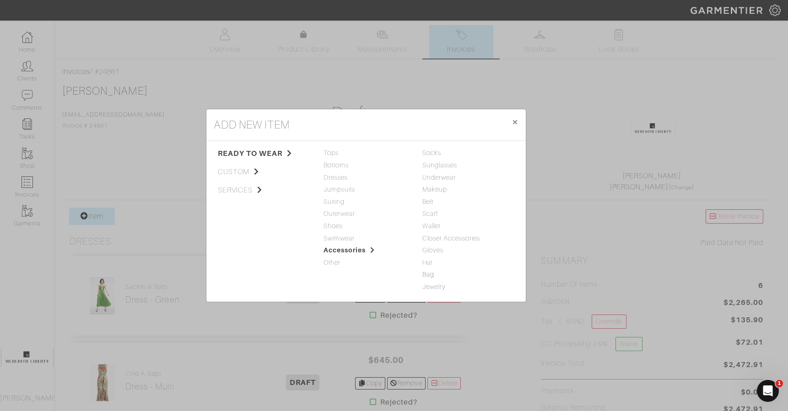
click at [424, 273] on link "Bag" at bounding box center [428, 274] width 12 height 7
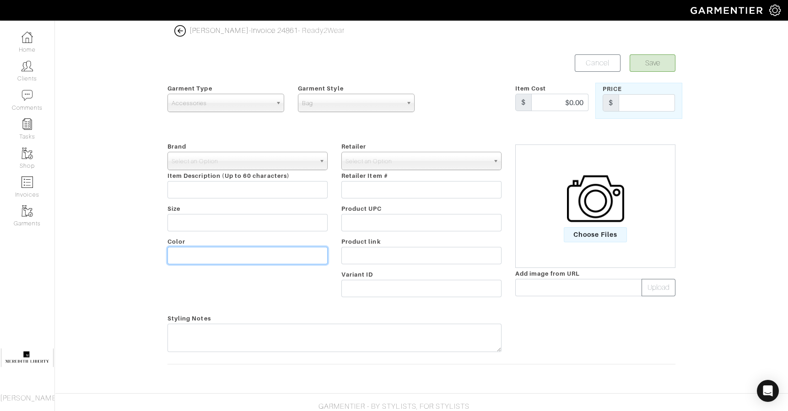
click at [272, 256] on input "text" at bounding box center [248, 255] width 160 height 17
type input "black"
click at [233, 165] on span "Select an Option" at bounding box center [244, 161] width 144 height 18
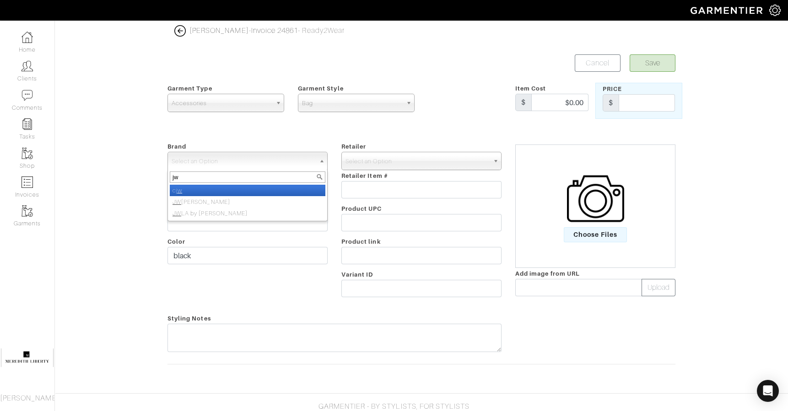
type input "j"
type input "amazon"
click at [241, 187] on li "Amazon" at bounding box center [248, 190] width 156 height 11
select select "Amazon"
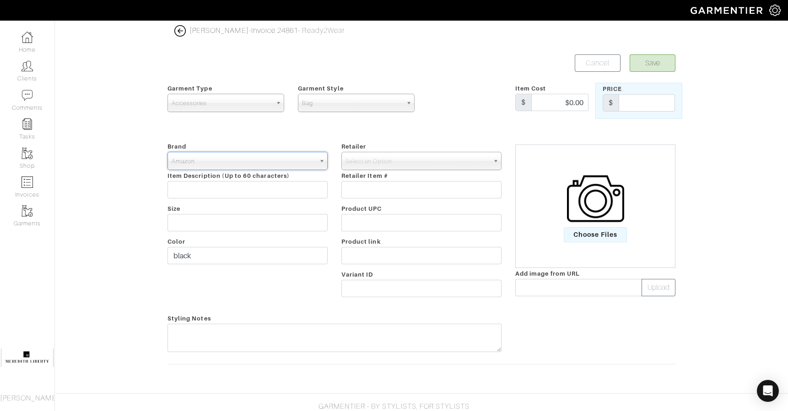
click at [406, 153] on span "Select an Option" at bounding box center [418, 161] width 144 height 18
type input "amazon"
click at [401, 192] on li "Amazon" at bounding box center [422, 190] width 156 height 11
select select "52"
click at [636, 102] on input "text" at bounding box center [647, 102] width 56 height 17
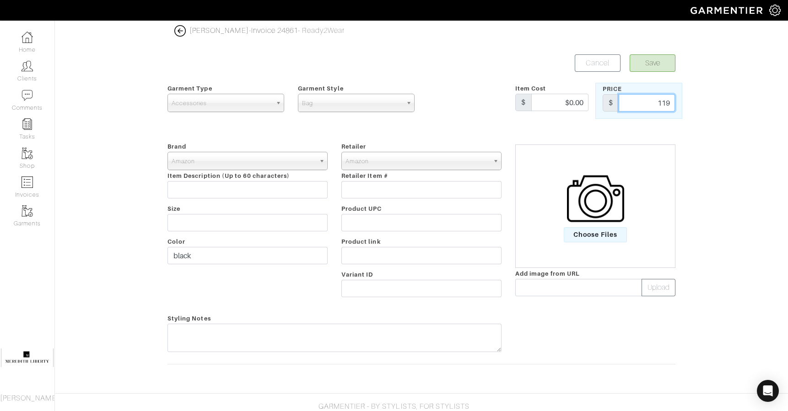
type input "119"
click at [603, 283] on input "text" at bounding box center [578, 287] width 127 height 17
paste input "https://encrypted-tbn3.gstatic.com/shopping?q=tbn:ANd9GcQwuf4eFS3V0obNB1-TFG8QA…"
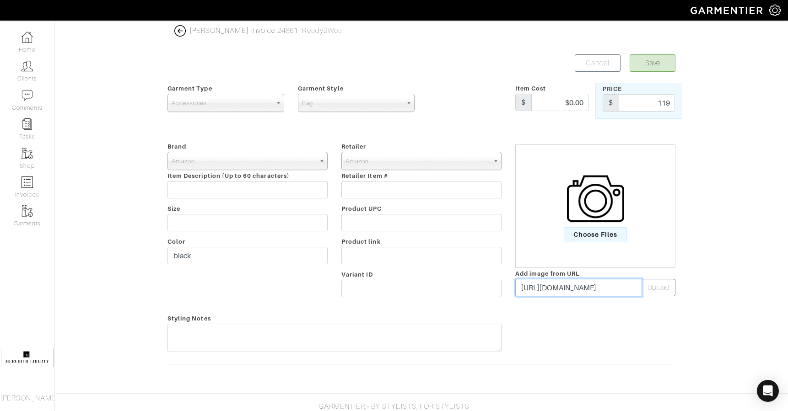
scroll to position [0, 743]
type input "https://encrypted-tbn3.gstatic.com/shopping?q=tbn:ANd9GcQwuf4eFS3V0obNB1-TFG8QA…"
click at [649, 289] on button "Upload" at bounding box center [659, 287] width 34 height 17
click at [654, 58] on button "Save" at bounding box center [653, 62] width 46 height 17
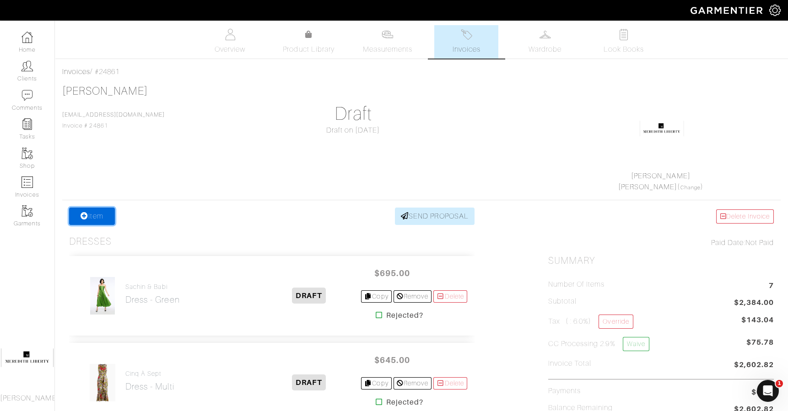
click at [92, 210] on link "Item" at bounding box center [92, 216] width 46 height 17
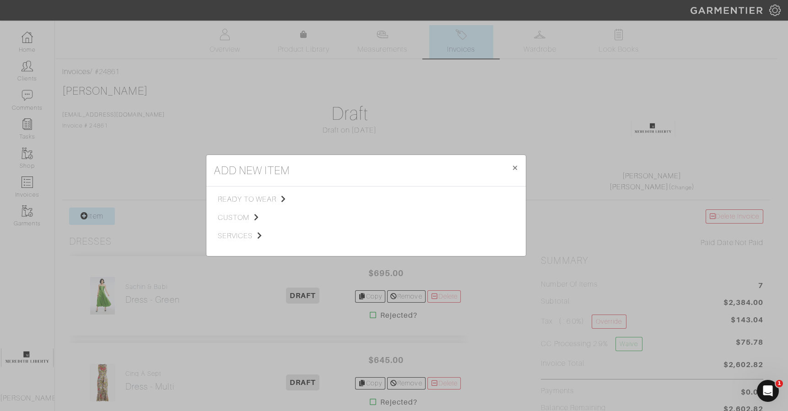
click at [226, 239] on span "services" at bounding box center [264, 236] width 92 height 11
click at [341, 226] on link "Shipping" at bounding box center [337, 222] width 27 height 7
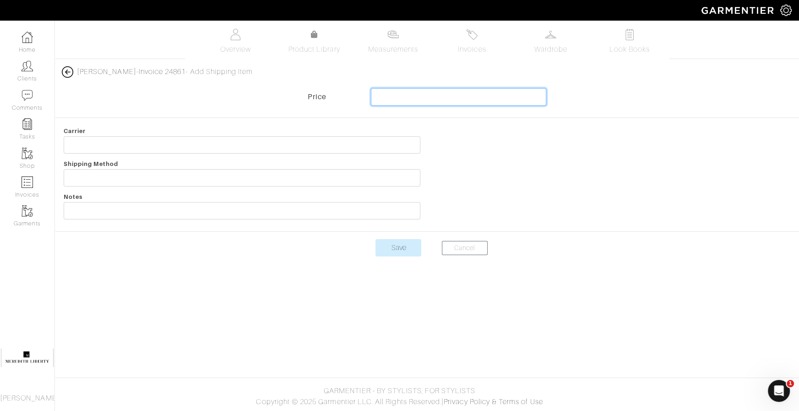
click at [426, 97] on input "text" at bounding box center [459, 96] width 176 height 17
type input "67"
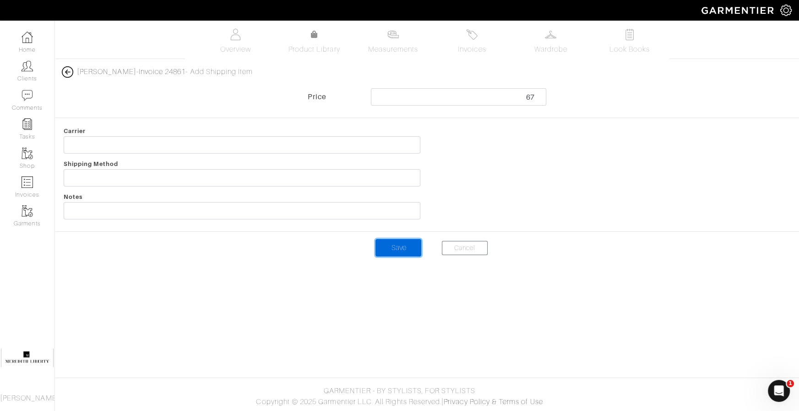
click at [411, 244] on input "Save" at bounding box center [398, 247] width 46 height 17
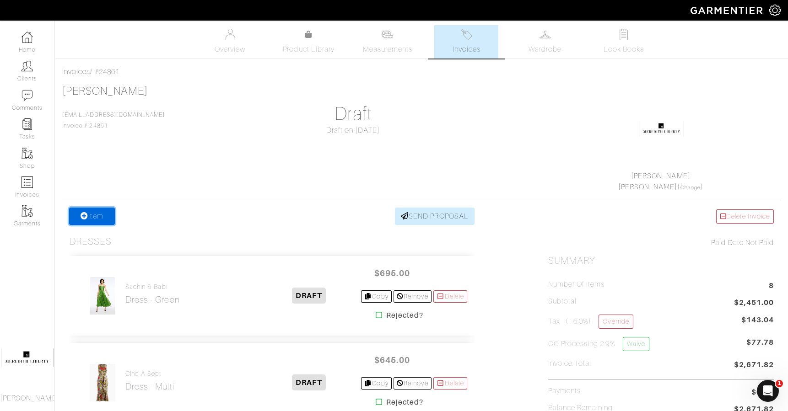
click at [96, 221] on link "Item" at bounding box center [92, 216] width 46 height 17
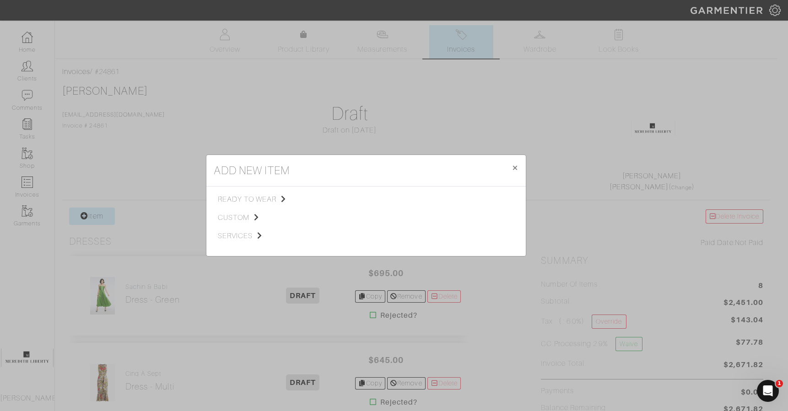
click at [283, 199] on icon at bounding box center [283, 198] width 5 height 7
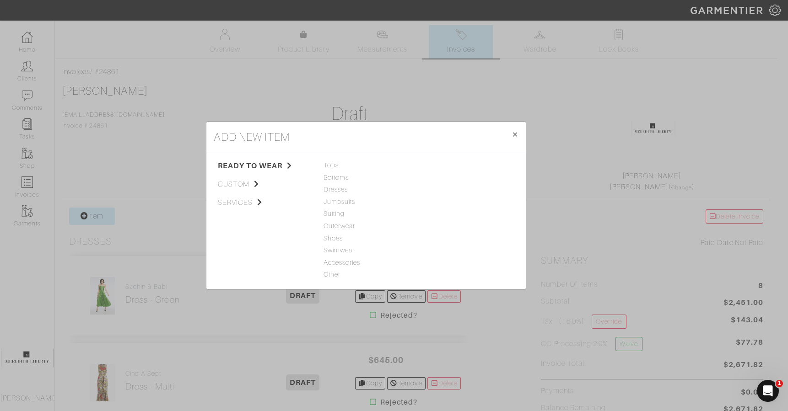
click at [260, 207] on span "services" at bounding box center [264, 202] width 92 height 11
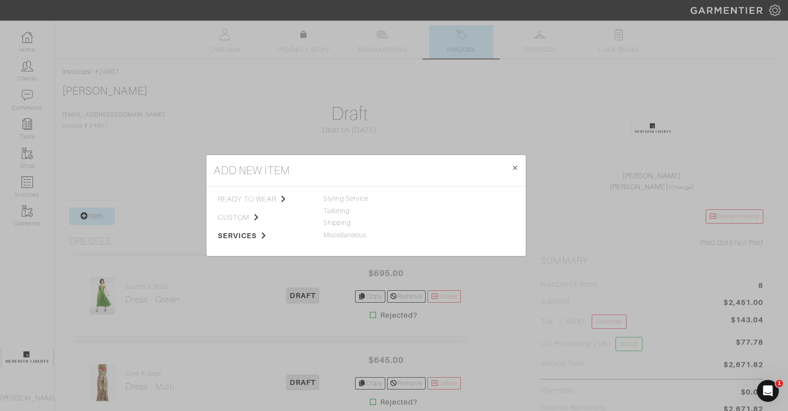
click at [368, 200] on span "Styling Service" at bounding box center [346, 198] width 45 height 7
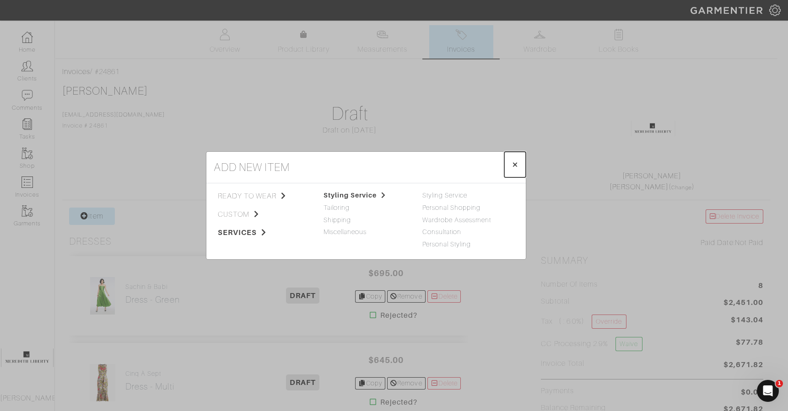
click at [514, 161] on span "×" at bounding box center [515, 164] width 7 height 12
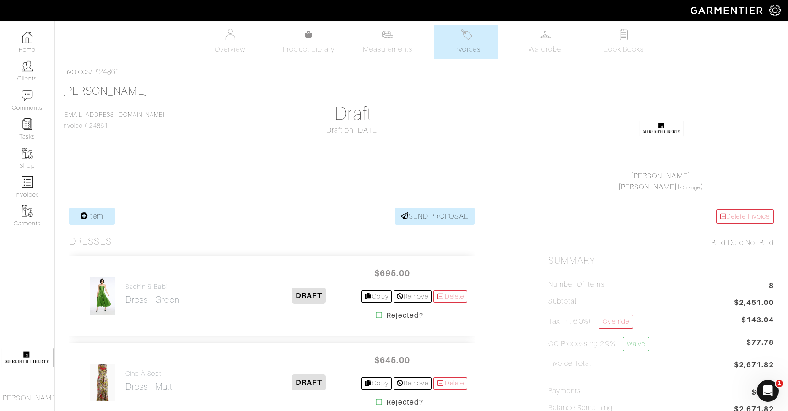
click at [124, 87] on link "[PERSON_NAME]" at bounding box center [105, 91] width 86 height 12
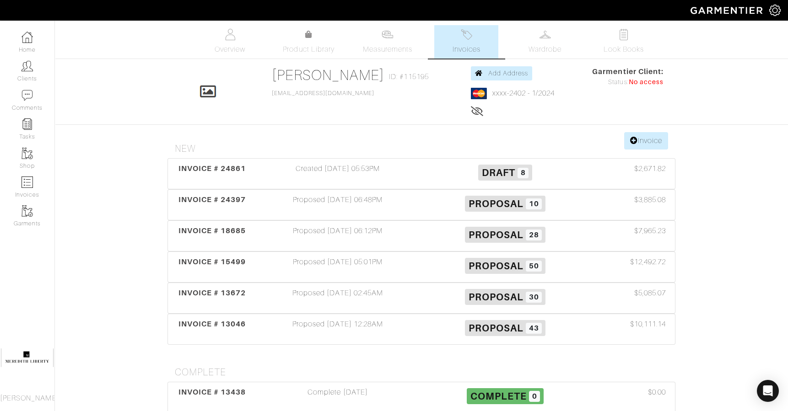
click at [238, 205] on div "INVOICE # 24397" at bounding box center [212, 205] width 84 height 21
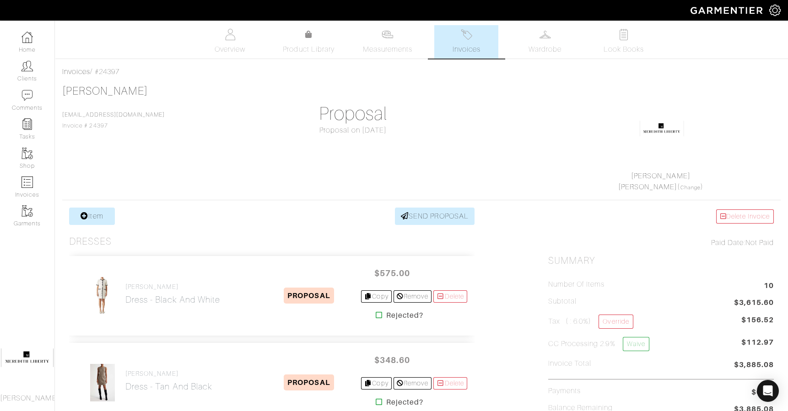
click at [106, 93] on link "[PERSON_NAME]" at bounding box center [105, 91] width 86 height 12
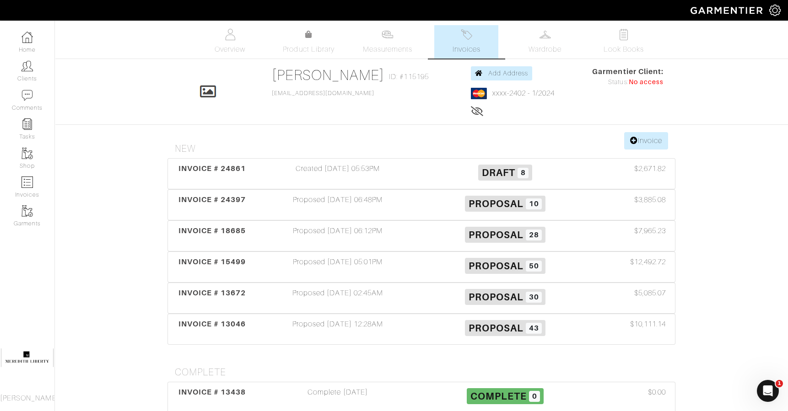
click at [240, 167] on span "INVOICE # 24861" at bounding box center [213, 168] width 68 height 9
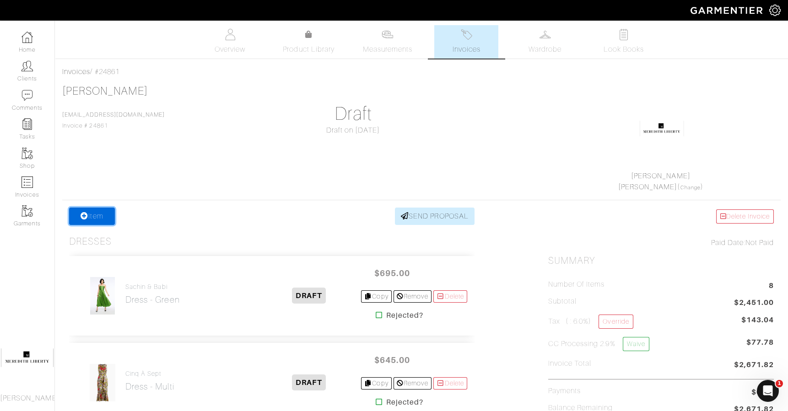
click at [101, 210] on link "Item" at bounding box center [92, 216] width 46 height 17
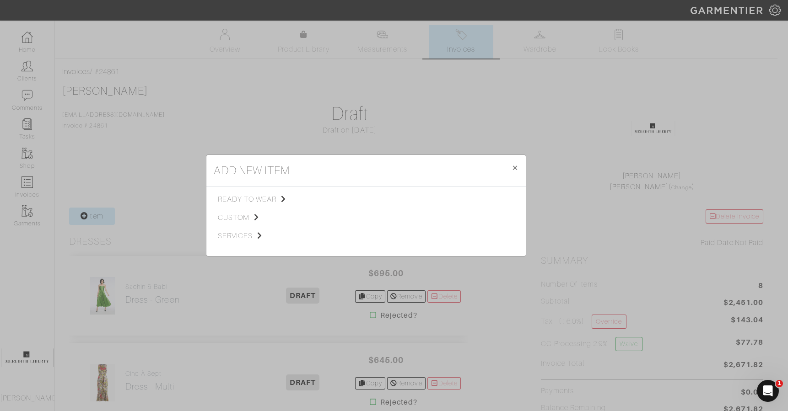
click at [252, 240] on span "services" at bounding box center [264, 236] width 92 height 11
click at [363, 197] on span "Styling Service" at bounding box center [346, 198] width 45 height 7
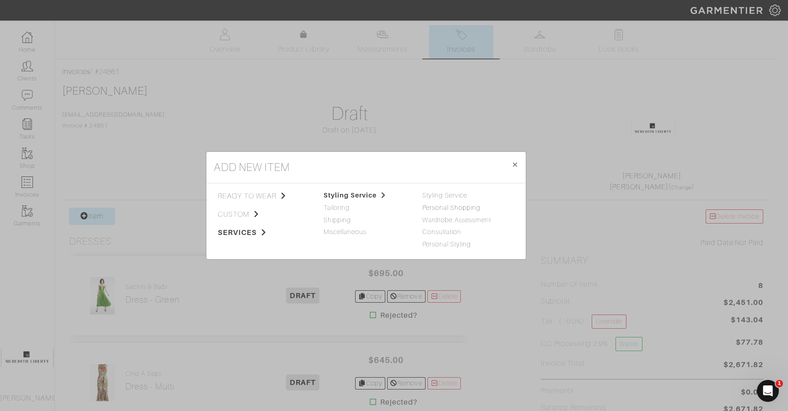
click at [474, 211] on link "Personal Shopping" at bounding box center [451, 207] width 59 height 7
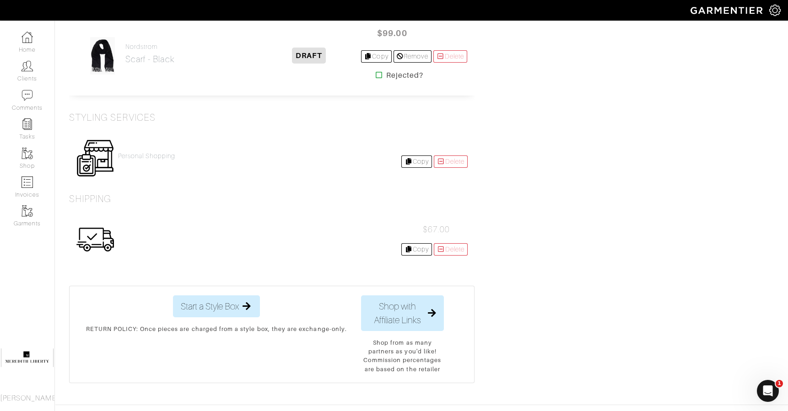
scroll to position [817, 0]
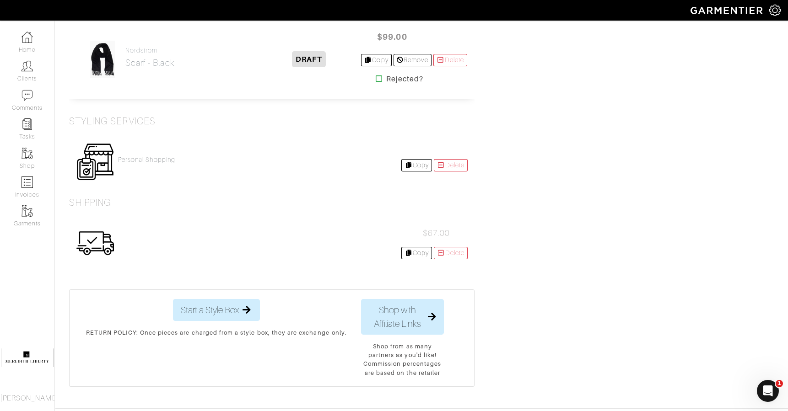
click at [162, 156] on h4 "Personal Shopping" at bounding box center [146, 160] width 57 height 8
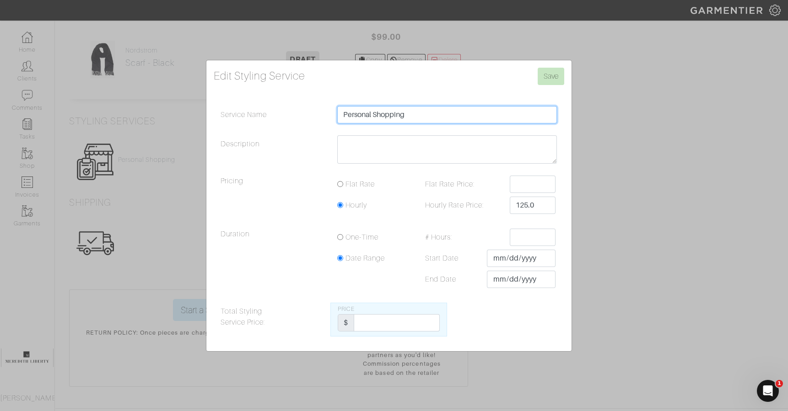
click at [466, 114] on input "Personal Shopping" at bounding box center [447, 114] width 220 height 17
click at [320, 251] on legend "Duration" at bounding box center [272, 262] width 117 height 67
click at [379, 319] on input "Total Styling Service Price:" at bounding box center [397, 322] width 86 height 17
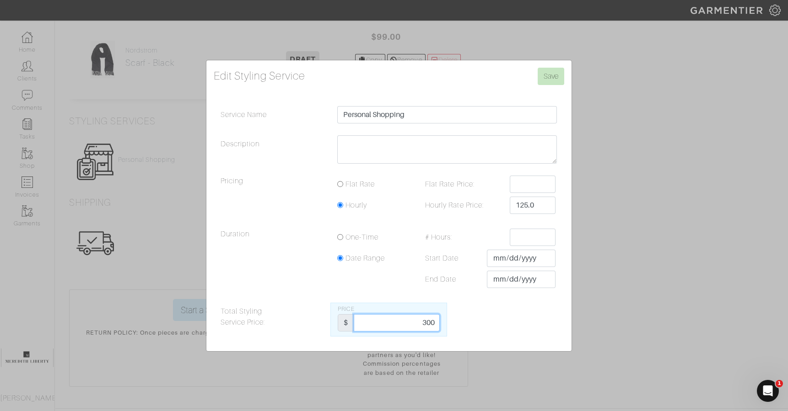
type input "300"
click at [548, 76] on input "Save" at bounding box center [551, 76] width 27 height 17
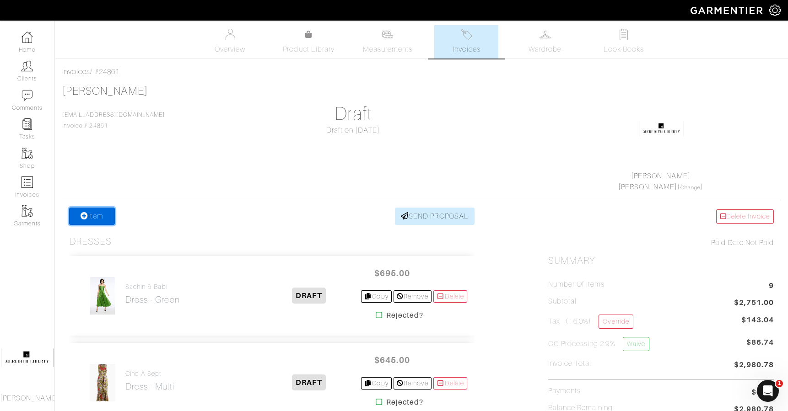
click at [97, 220] on link "Item" at bounding box center [92, 216] width 46 height 17
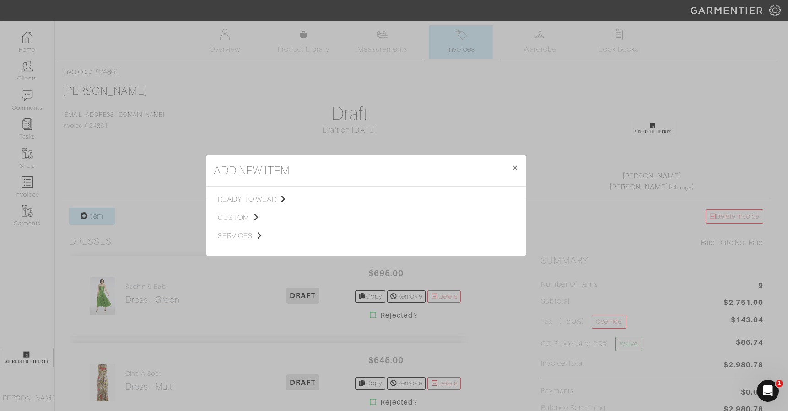
click at [245, 233] on span "services" at bounding box center [264, 236] width 92 height 11
click at [342, 202] on span "Styling Service" at bounding box center [346, 198] width 45 height 7
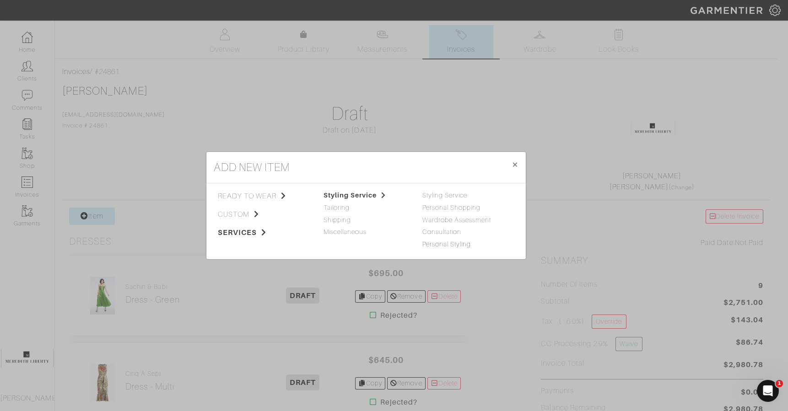
click at [445, 245] on link "Personal Styling" at bounding box center [446, 244] width 49 height 7
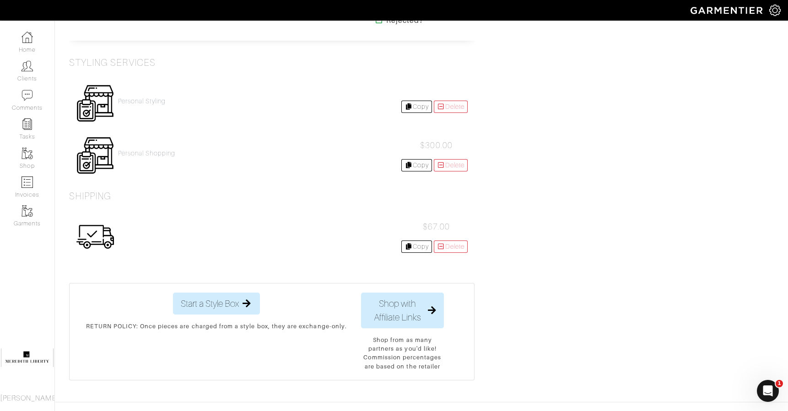
scroll to position [876, 0]
click at [148, 99] on h4 "Personal Styling" at bounding box center [142, 102] width 48 height 8
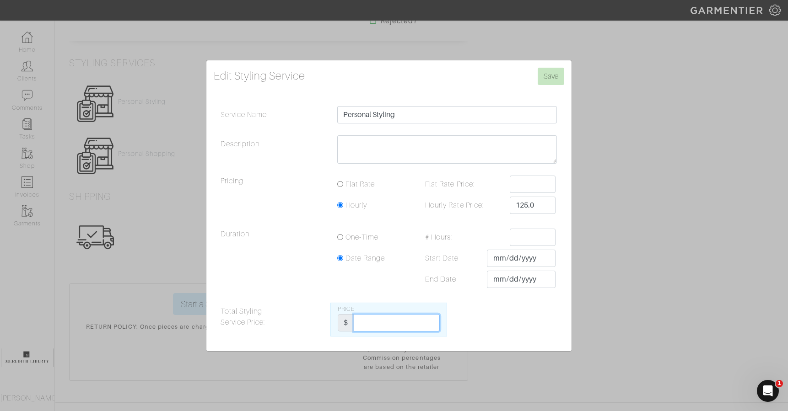
click at [423, 325] on input "Total Styling Service Price:" at bounding box center [397, 322] width 86 height 17
type input "225"
click at [550, 79] on input "Save" at bounding box center [551, 76] width 27 height 17
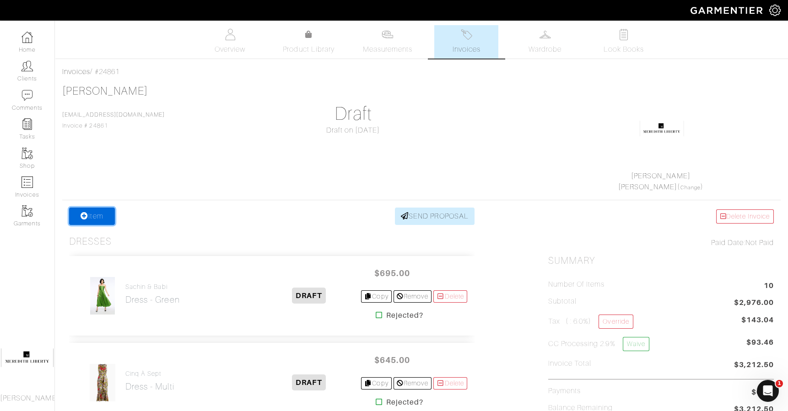
click at [92, 213] on link "Item" at bounding box center [92, 216] width 46 height 17
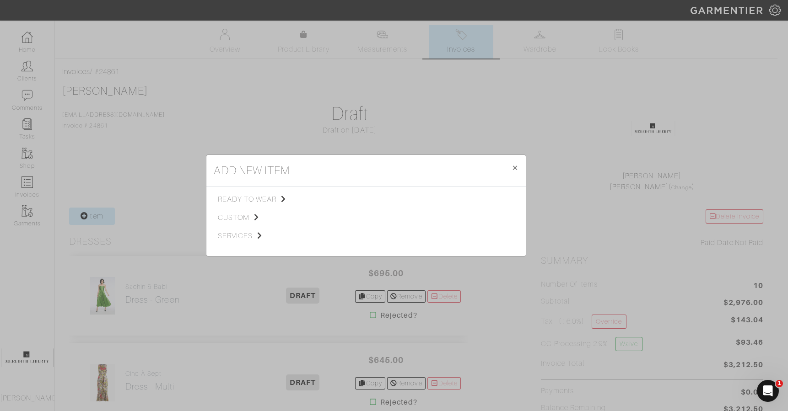
click at [227, 200] on span "ready to wear" at bounding box center [264, 199] width 92 height 11
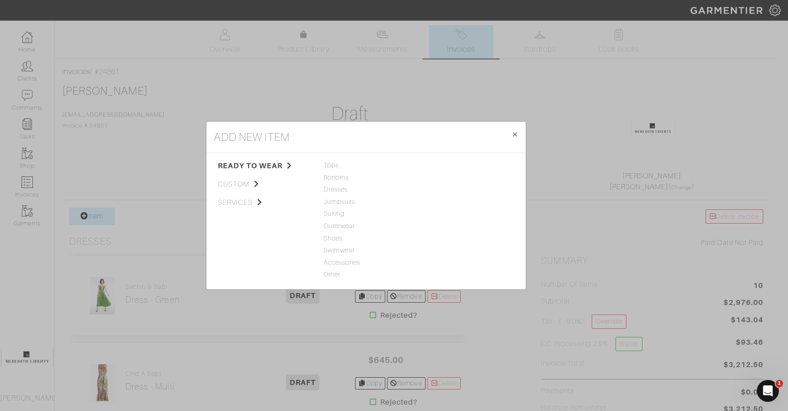
click at [225, 205] on span "services" at bounding box center [264, 202] width 92 height 11
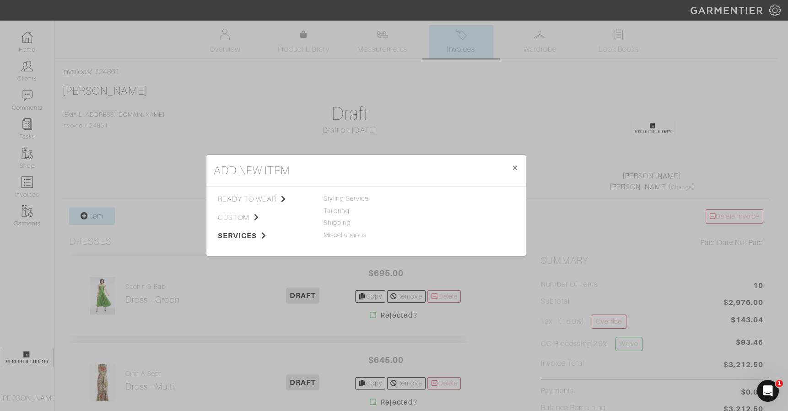
click at [359, 200] on span "Styling Service" at bounding box center [346, 198] width 45 height 7
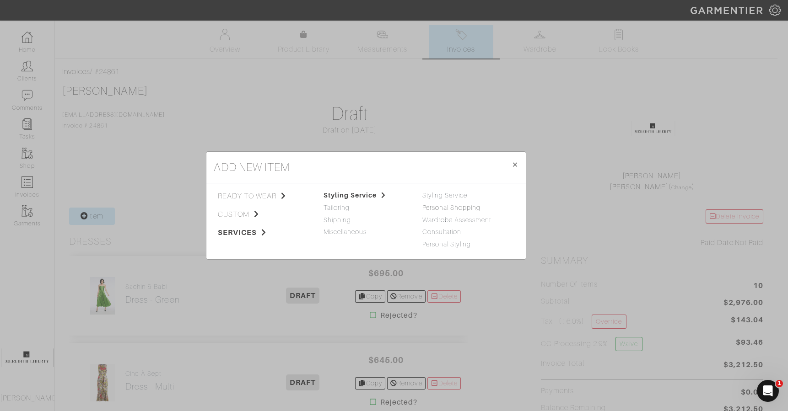
click at [471, 211] on link "Personal Shopping" at bounding box center [451, 207] width 59 height 7
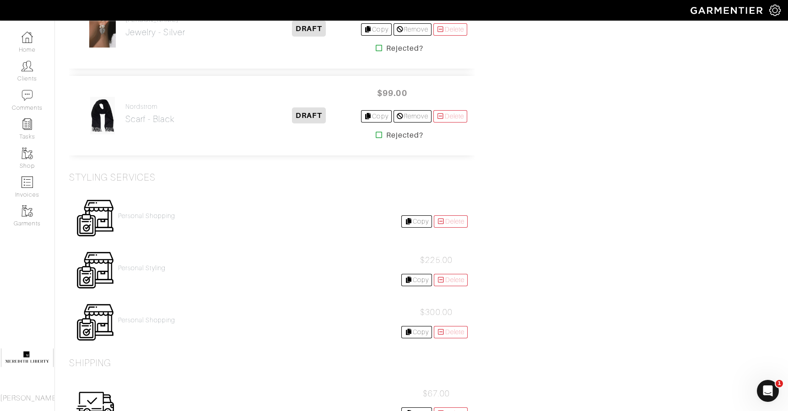
scroll to position [769, 0]
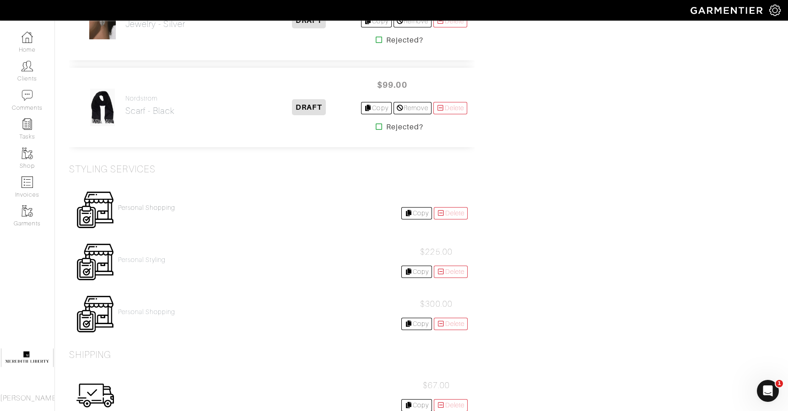
click at [167, 204] on h4 "Personal Shopping" at bounding box center [146, 208] width 57 height 8
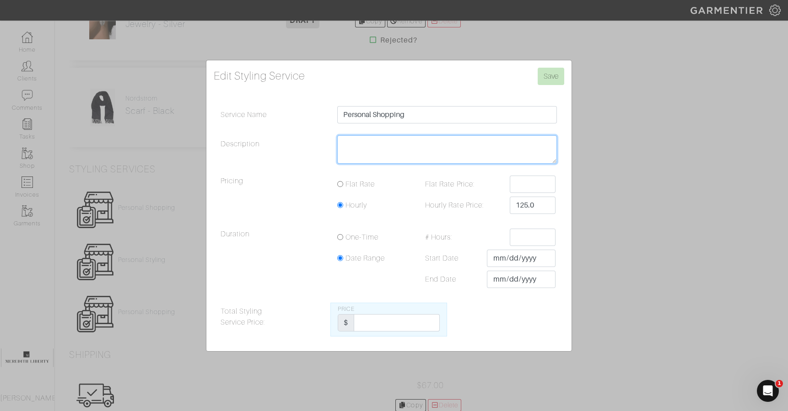
click at [428, 149] on textarea "Description" at bounding box center [447, 149] width 220 height 28
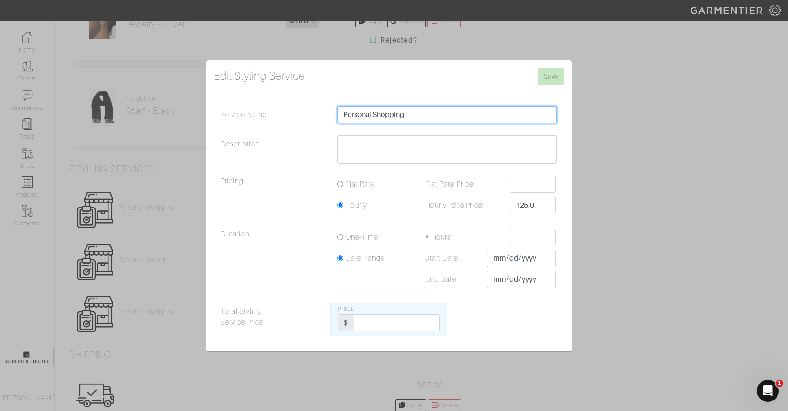
click at [480, 111] on input "Personal Shopping" at bounding box center [447, 114] width 220 height 17
type input "Personal Shopping- Amazon, Shopbop, Tuckernuck, [PERSON_NAME], [PERSON_NAME], […"
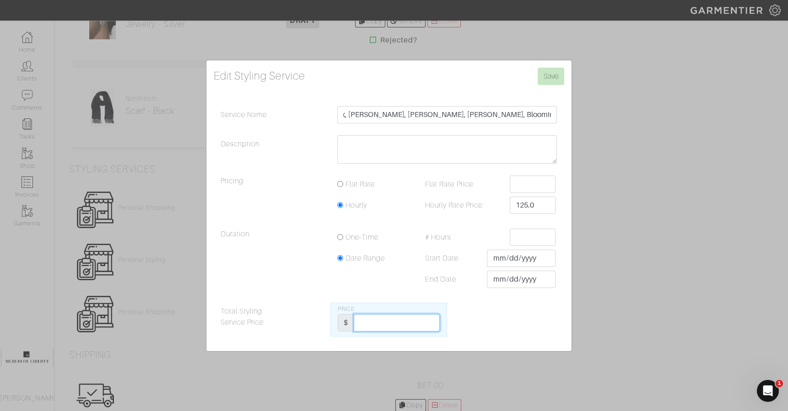
click at [421, 323] on input "Total Styling Service Price:" at bounding box center [397, 322] width 86 height 17
type input "900"
click at [544, 79] on input "Save" at bounding box center [551, 76] width 27 height 17
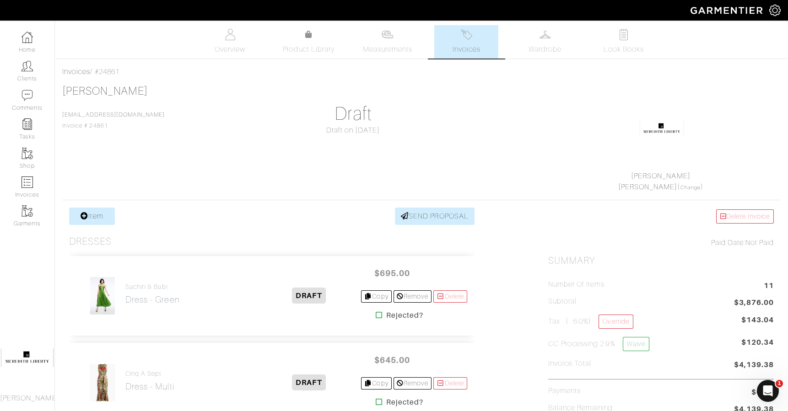
click at [126, 94] on link "[PERSON_NAME]" at bounding box center [105, 91] width 86 height 12
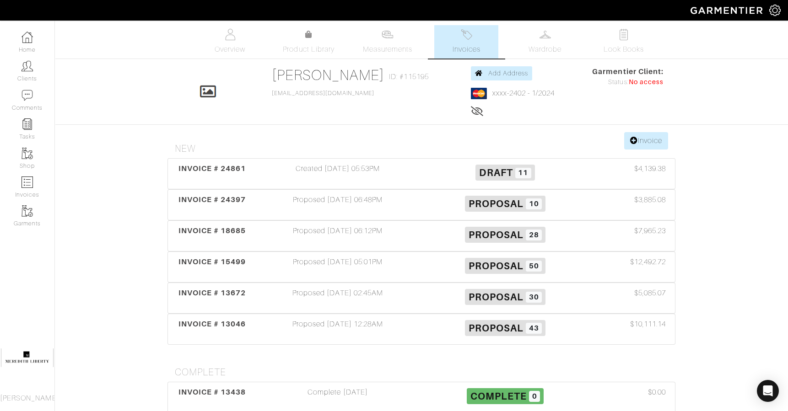
click at [370, 209] on div "Proposed 08/19/25 06:48PM" at bounding box center [338, 205] width 168 height 21
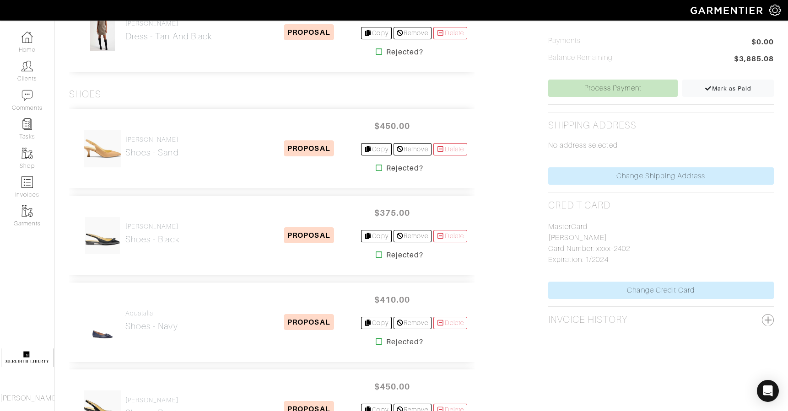
scroll to position [364, 0]
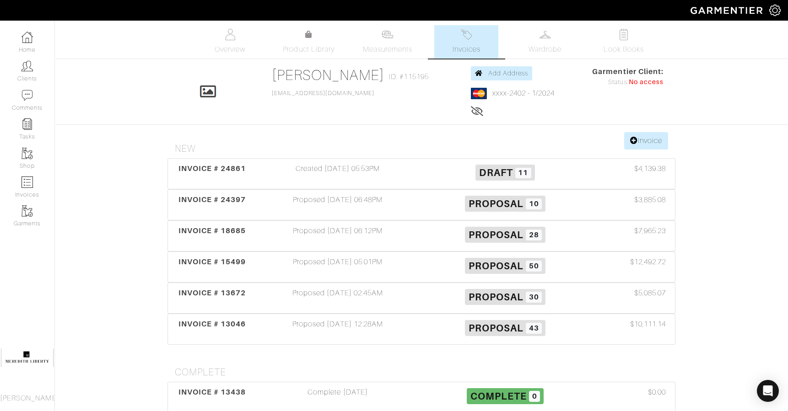
click at [252, 288] on div "INVOICE # 13672" at bounding box center [212, 298] width 84 height 21
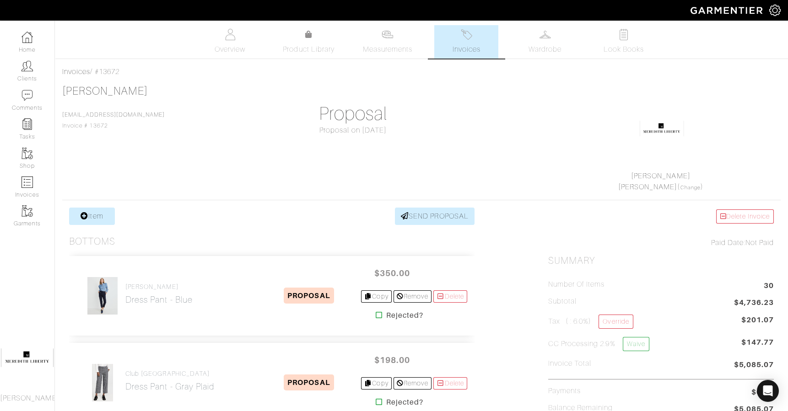
click at [119, 90] on link "[PERSON_NAME]" at bounding box center [105, 91] width 86 height 12
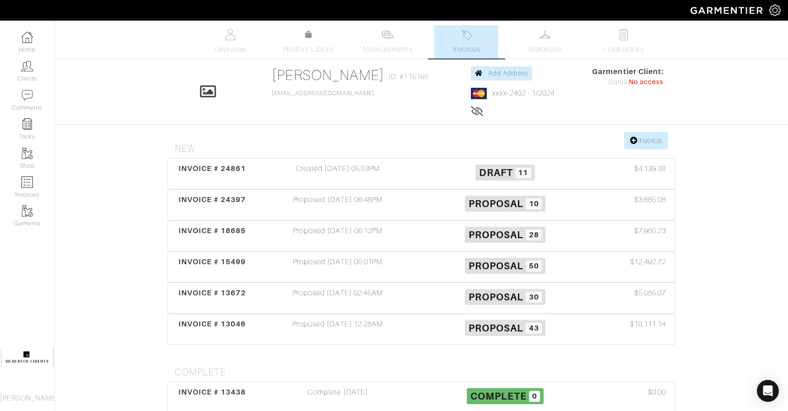
click at [233, 168] on span "INVOICE # 24861" at bounding box center [213, 168] width 68 height 9
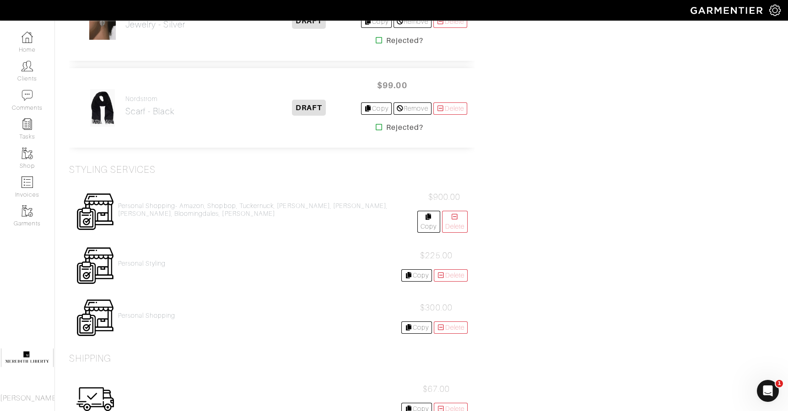
scroll to position [806, 0]
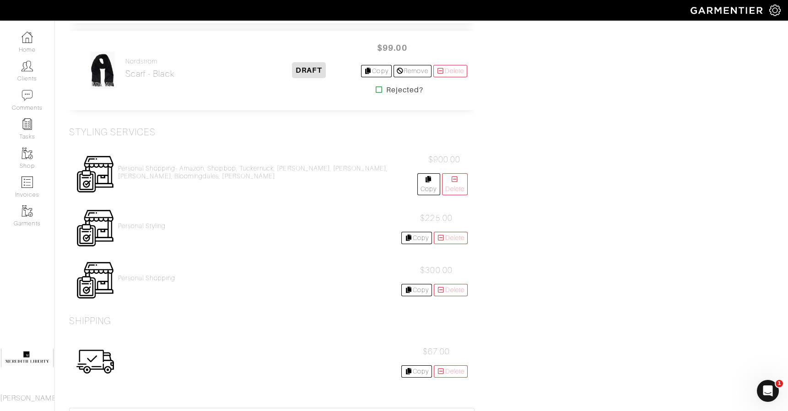
click at [445, 157] on span "$900.00" at bounding box center [444, 159] width 32 height 9
click at [347, 165] on h4 "Personal Shopping- Amazon, Shopbop, Tuckernuck, [PERSON_NAME], [PERSON_NAME], […" at bounding box center [267, 173] width 299 height 16
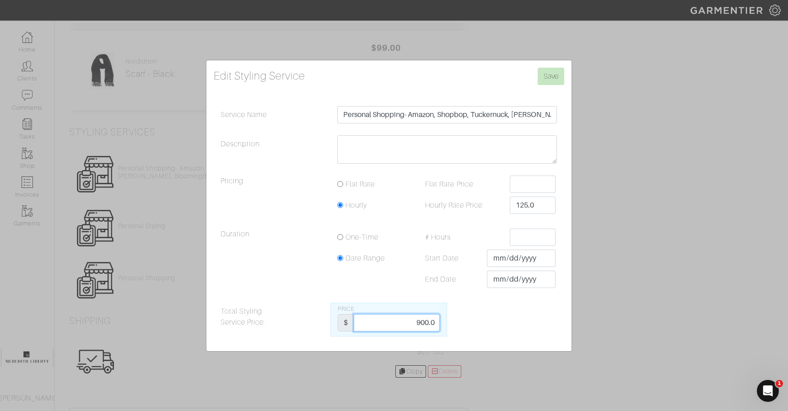
click at [427, 324] on input "900.0" at bounding box center [397, 322] width 86 height 17
click at [425, 324] on input "900.0" at bounding box center [397, 322] width 86 height 17
type input "675"
click at [558, 75] on input "Save" at bounding box center [551, 76] width 27 height 17
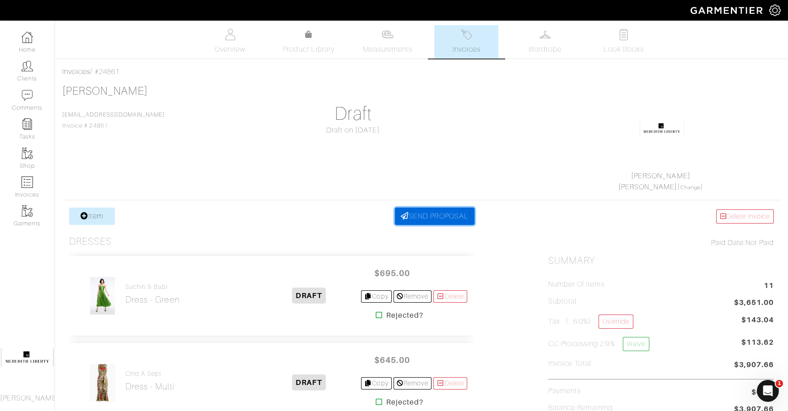
click at [438, 218] on link "SEND PROPOSAL" at bounding box center [435, 216] width 80 height 17
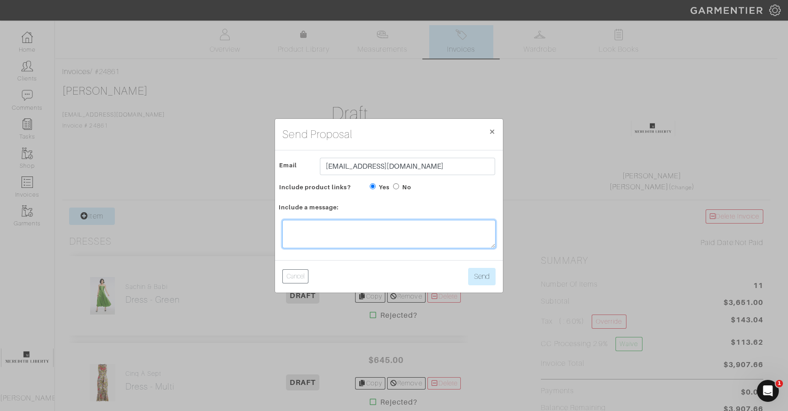
click at [416, 237] on textarea at bounding box center [388, 234] width 213 height 28
click at [400, 189] on div "No" at bounding box center [402, 187] width 18 height 11
click at [398, 188] on input "No" at bounding box center [396, 187] width 6 height 6
radio input "true"
click at [388, 229] on textarea at bounding box center [388, 234] width 213 height 28
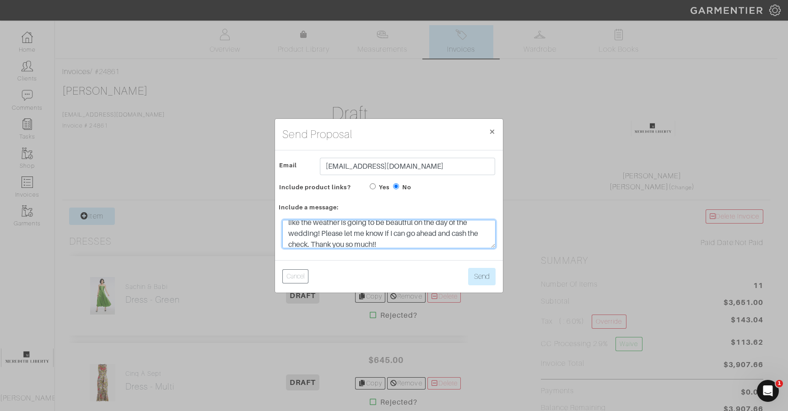
scroll to position [22, 0]
type textarea "Hi Emily, Hope everything is going well. It looks like the weather is going to …"
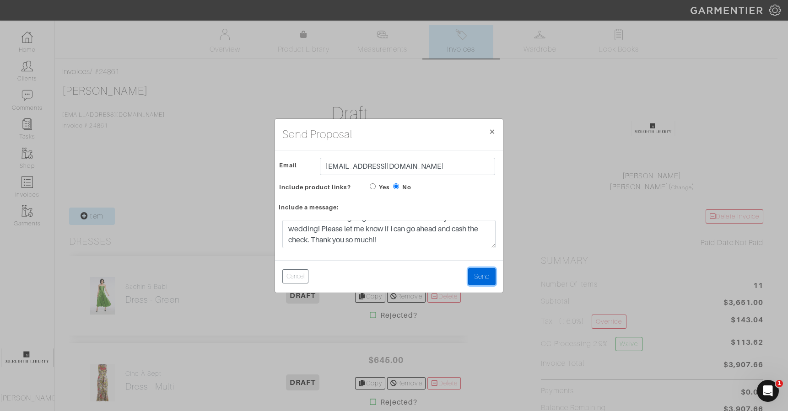
click at [483, 278] on button "Send" at bounding box center [481, 276] width 27 height 17
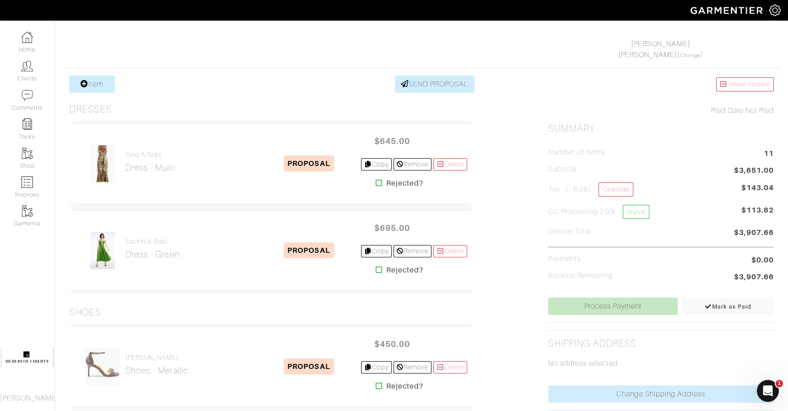
scroll to position [132, 0]
